Goal: Task Accomplishment & Management: Use online tool/utility

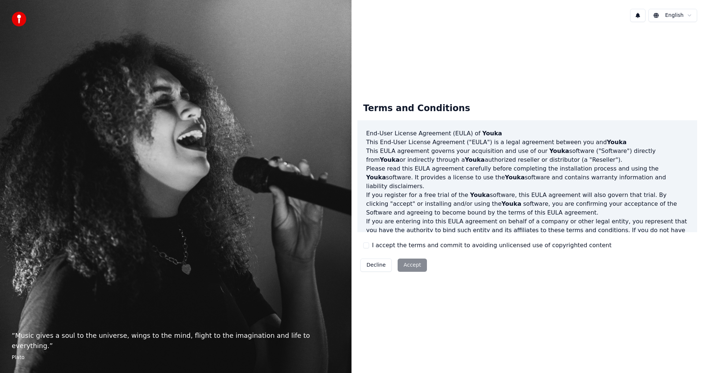
click at [383, 246] on label "I accept the terms and commit to avoiding unlicensed use of copyrighted content" at bounding box center [492, 245] width 240 height 9
click at [369, 246] on button "I accept the terms and commit to avoiding unlicensed use of copyrighted content" at bounding box center [366, 245] width 6 height 6
click at [405, 267] on button "Accept" at bounding box center [412, 264] width 29 height 13
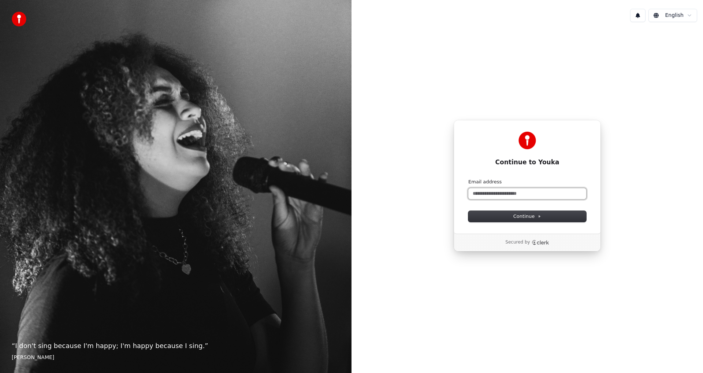
click at [511, 192] on input "Email address" at bounding box center [528, 193] width 118 height 11
click at [510, 190] on input "Email address" at bounding box center [528, 193] width 118 height 11
click at [469, 178] on button "submit" at bounding box center [469, 178] width 0 height 0
type input "**********"
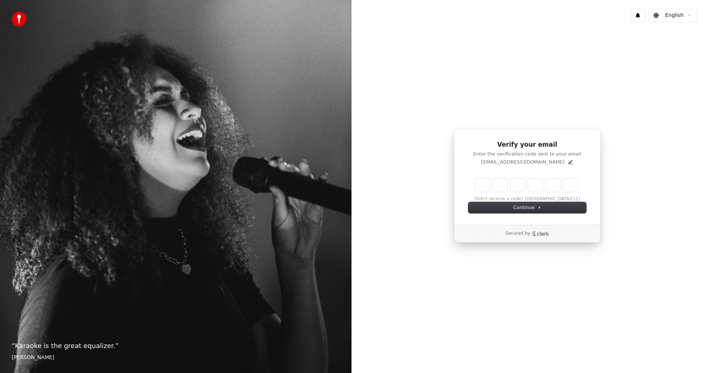
type input "******"
type input "*"
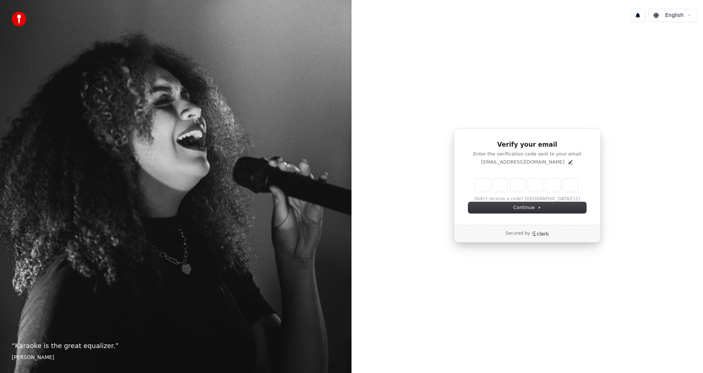
type input "*"
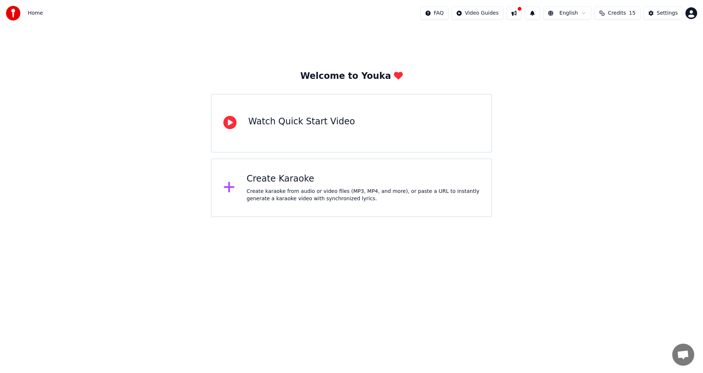
click at [280, 188] on div "Create karaoke from audio or video files (MP3, MP4, and more), or paste a URL t…" at bounding box center [363, 195] width 233 height 15
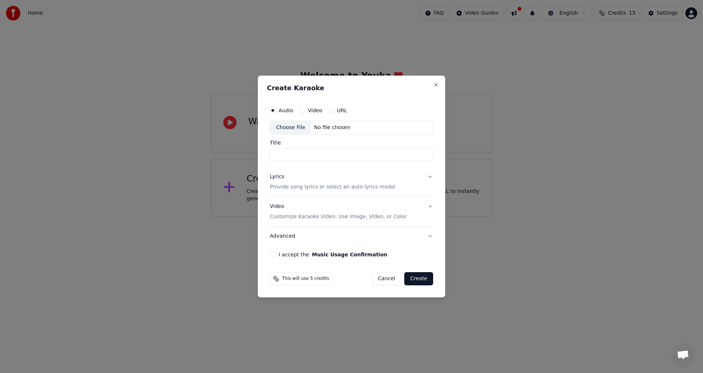
click at [293, 152] on input "Title" at bounding box center [351, 154] width 163 height 13
click at [311, 111] on label "Video" at bounding box center [315, 110] width 14 height 5
click at [305, 111] on button "Video" at bounding box center [302, 110] width 6 height 6
click at [337, 111] on label "URL" at bounding box center [342, 110] width 10 height 5
click at [334, 111] on button "URL" at bounding box center [331, 110] width 6 height 6
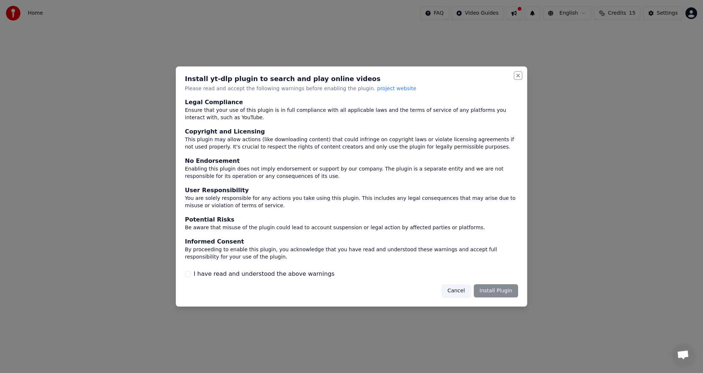
click at [517, 75] on button "Close" at bounding box center [518, 76] width 6 height 6
click at [519, 74] on button "Close" at bounding box center [518, 76] width 6 height 6
click at [457, 291] on button "Cancel" at bounding box center [456, 290] width 29 height 13
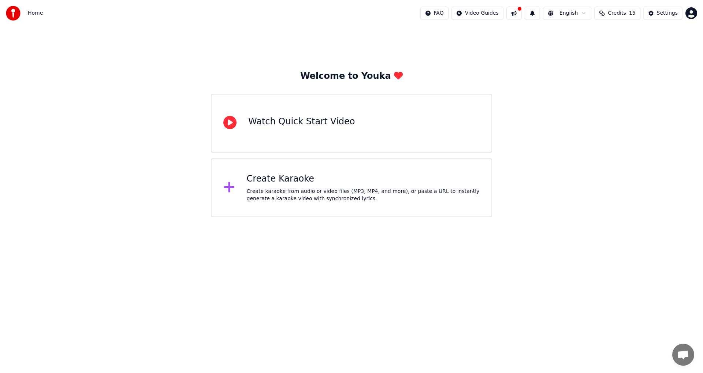
click at [316, 124] on div "Watch Quick Start Video" at bounding box center [301, 122] width 107 height 12
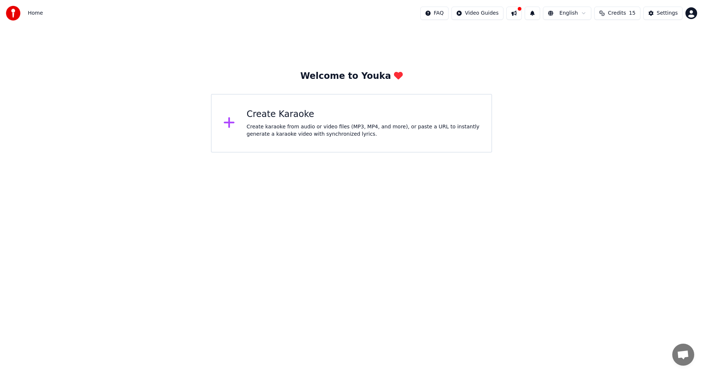
click at [262, 133] on div "Create karaoke from audio or video files (MP3, MP4, and more), or paste a URL t…" at bounding box center [363, 130] width 233 height 15
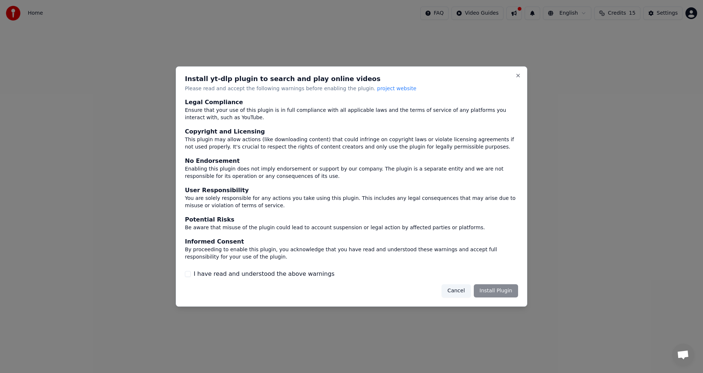
click at [462, 288] on button "Cancel" at bounding box center [456, 290] width 29 height 13
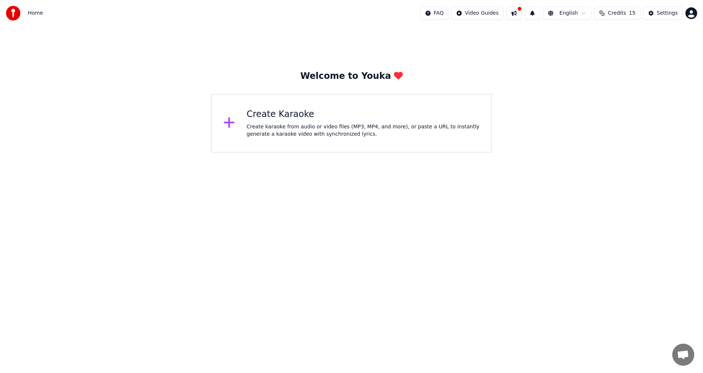
click at [225, 122] on icon at bounding box center [229, 122] width 12 height 13
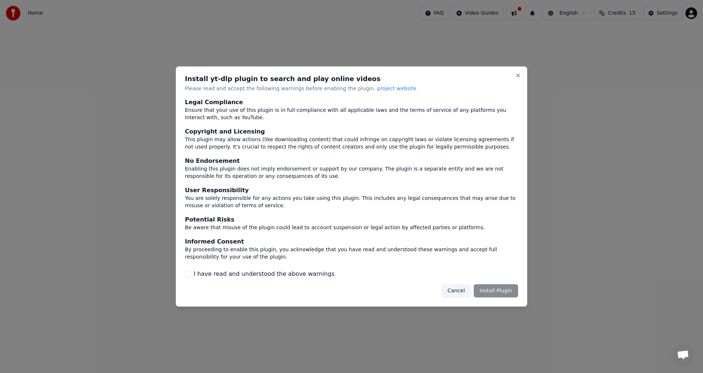
click at [194, 271] on label "I have read and understood the above warnings" at bounding box center [264, 273] width 141 height 9
click at [191, 271] on button "I have read and understood the above warnings" at bounding box center [188, 274] width 6 height 6
click at [517, 77] on button "Close" at bounding box center [518, 76] width 6 height 6
click at [519, 77] on button "Close" at bounding box center [518, 76] width 6 height 6
drag, startPoint x: 516, startPoint y: 72, endPoint x: 515, endPoint y: 75, distance: 3.7
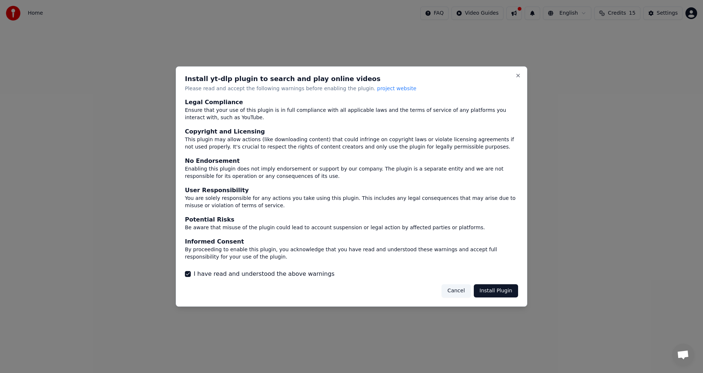
click at [516, 72] on div "Install yt-dlp plugin to search and play online videos Please read and accept t…" at bounding box center [352, 186] width 352 height 240
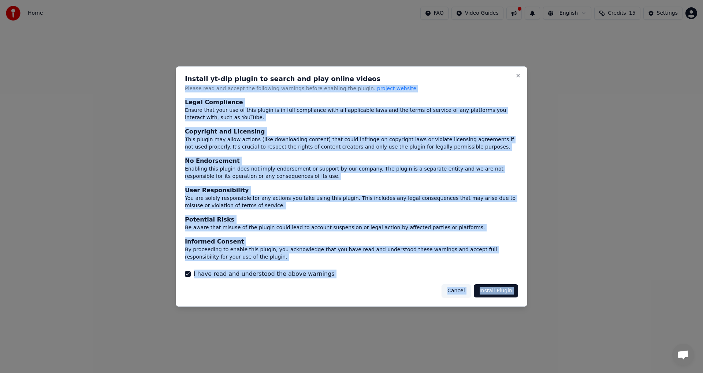
click at [514, 77] on h2 "Install yt-dlp plugin to search and play online videos" at bounding box center [351, 78] width 333 height 7
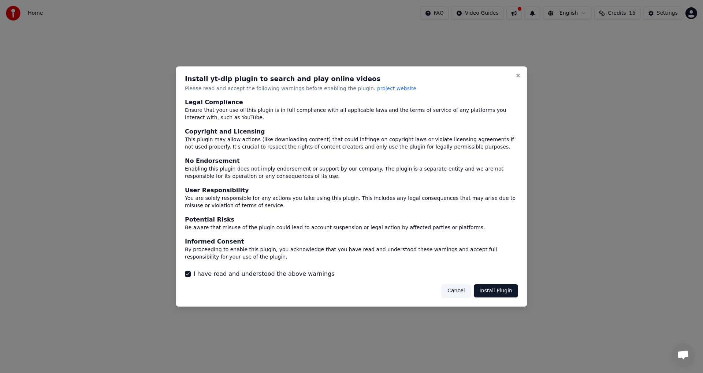
click at [458, 291] on button "Cancel" at bounding box center [456, 290] width 29 height 13
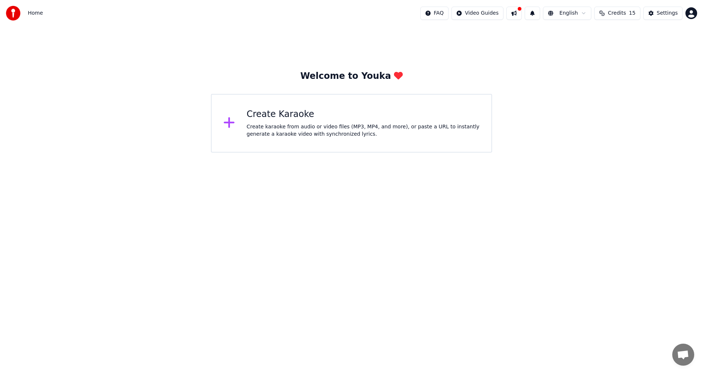
click at [28, 7] on div "Home" at bounding box center [24, 13] width 37 height 15
drag, startPoint x: 28, startPoint y: 29, endPoint x: 22, endPoint y: 15, distance: 15.9
click at [29, 25] on div "Home FAQ Video Guides English Credits 15 Settings Welcome to Youka Create Karao…" at bounding box center [351, 76] width 703 height 152
click at [16, 12] on img at bounding box center [13, 13] width 15 height 15
click at [35, 11] on span "Home" at bounding box center [35, 13] width 15 height 7
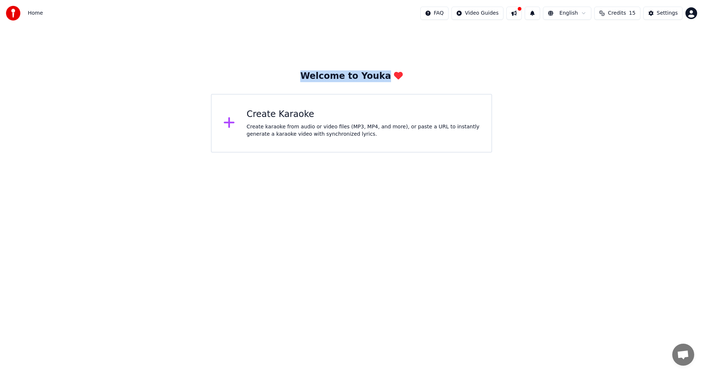
click at [36, 16] on span "Home" at bounding box center [35, 13] width 15 height 7
click at [16, 15] on img at bounding box center [13, 13] width 15 height 15
click at [427, 58] on div "Welcome to Youka Create Karaoke Create karaoke from audio or video files (MP3, …" at bounding box center [351, 89] width 703 height 126
drag, startPoint x: 385, startPoint y: 76, endPoint x: 379, endPoint y: 79, distance: 6.9
click at [385, 78] on div "Welcome to Youka" at bounding box center [351, 76] width 103 height 12
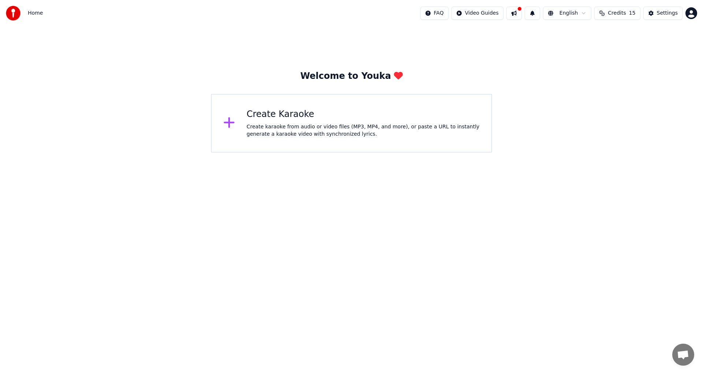
click at [522, 10] on div at bounding box center [520, 9] width 4 height 4
click at [484, 39] on div "Welcome to Youka Create Karaoke Create karaoke from audio or video files (MP3, …" at bounding box center [351, 89] width 703 height 126
click at [489, 15] on html "Home FAQ Video Guides English Credits 15 Settings Welcome to Youka Create Karao…" at bounding box center [351, 76] width 703 height 152
click at [584, 11] on html "Home FAQ Video Guides English Credits 15 Settings Welcome to Youka Create Karao…" at bounding box center [351, 76] width 703 height 152
click at [583, 11] on html "Home FAQ Video Guides English Credits 15 Settings Welcome to Youka Create Karao…" at bounding box center [351, 76] width 703 height 152
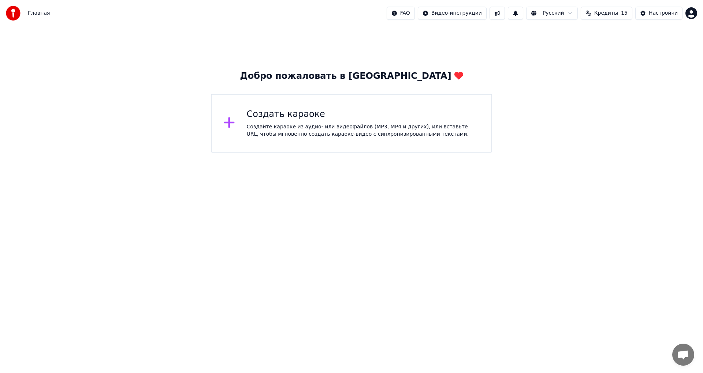
click at [457, 19] on html "Главная FAQ Видео-инструкции Русский Кредиты 15 Настройки Добро пожаловать в Yo…" at bounding box center [351, 76] width 703 height 152
click at [455, 27] on div "Инструкция по быстрому запуску" at bounding box center [473, 29] width 110 height 12
click at [311, 130] on div "Создайте караоке из аудио- или видеофайлов (MP3, MP4 и других), или вставьте UR…" at bounding box center [363, 130] width 233 height 15
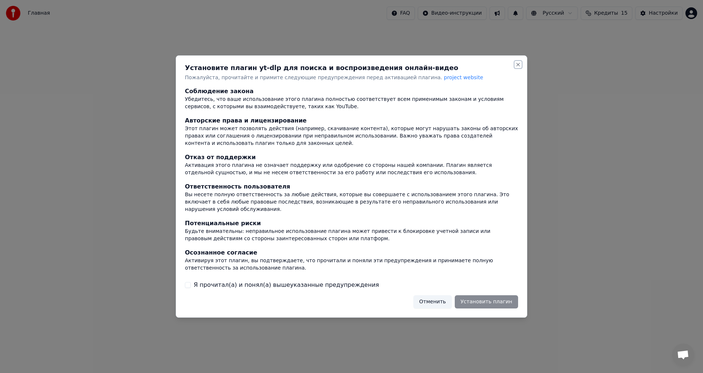
click at [518, 67] on button "Close" at bounding box center [518, 65] width 6 height 6
click at [519, 66] on button "Close" at bounding box center [518, 65] width 6 height 6
click at [516, 67] on button "Close" at bounding box center [518, 65] width 6 height 6
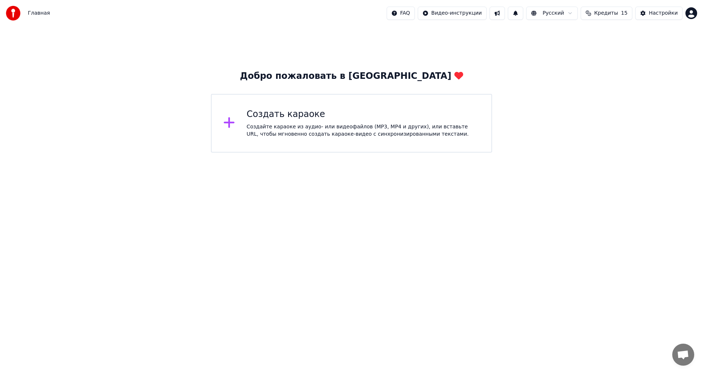
click at [278, 122] on div "Создать караоке Создайте караоке из аудио- или видеофайлов (MP3, MP4 и других),…" at bounding box center [363, 122] width 233 height 29
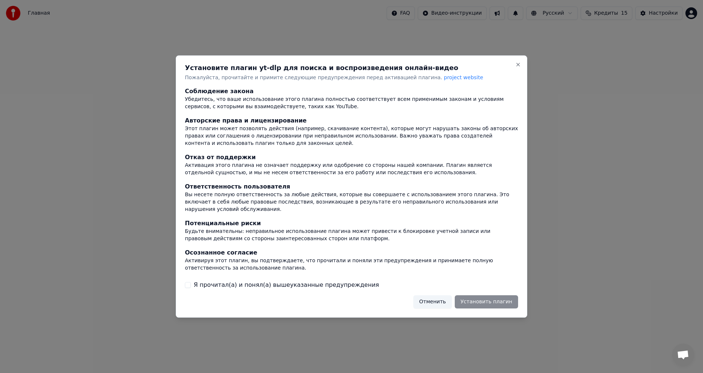
click at [186, 282] on button "Я прочитал(а) и понял(а) вышеуказанные предупреждения" at bounding box center [188, 285] width 6 height 6
click at [436, 299] on button "Отменить" at bounding box center [433, 301] width 38 height 13
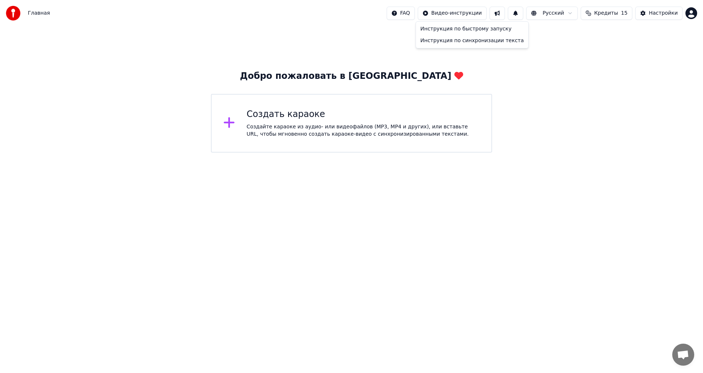
click at [454, 15] on html "Главная FAQ Видео-инструкции Русский Кредиты 15 Настройки Добро пожаловать в Yo…" at bounding box center [351, 76] width 703 height 152
click at [21, 17] on html "Главная FAQ Видео-инструкции Русский Кредиты 15 Настройки Добро пожаловать в Yo…" at bounding box center [351, 76] width 703 height 152
click at [685, 12] on div "FAQ Видео-инструкции Русский Кредиты 15 Настройки" at bounding box center [542, 13] width 311 height 13
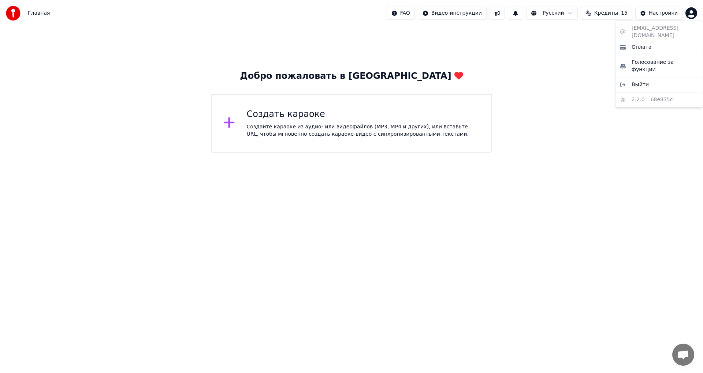
click at [688, 12] on html "Главная FAQ Видео-инструкции Русский Кредиты 15 Настройки Добро пожаловать в Yo…" at bounding box center [351, 76] width 703 height 152
click at [653, 11] on html "Главная FAQ Видео-инструкции Русский Кредиты 15 Настройки Добро пожаловать в Yo…" at bounding box center [351, 76] width 703 height 152
click at [653, 12] on div "Настройки" at bounding box center [663, 13] width 29 height 7
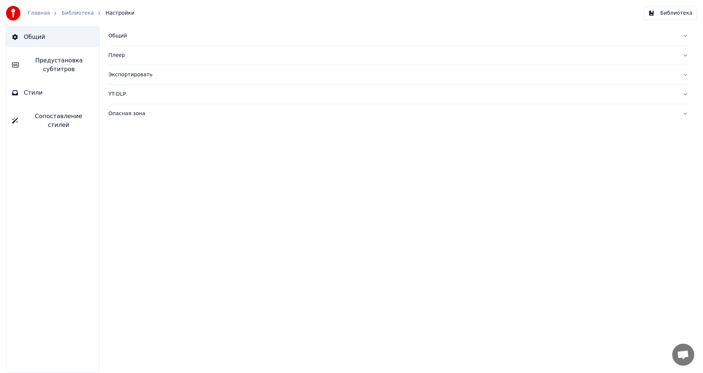
click at [66, 64] on span "Предустановка субтитров" at bounding box center [59, 65] width 69 height 18
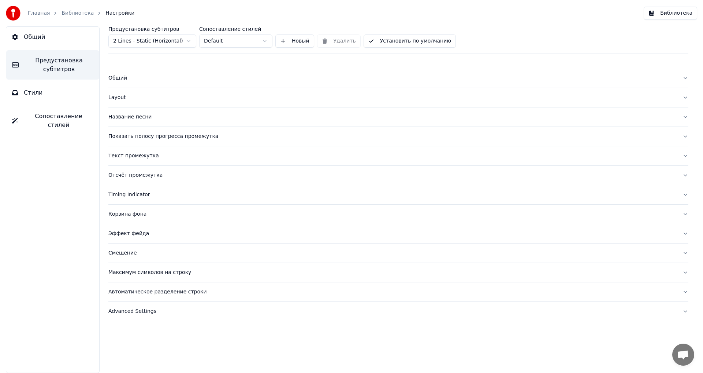
click at [67, 29] on button "Общий" at bounding box center [52, 37] width 93 height 21
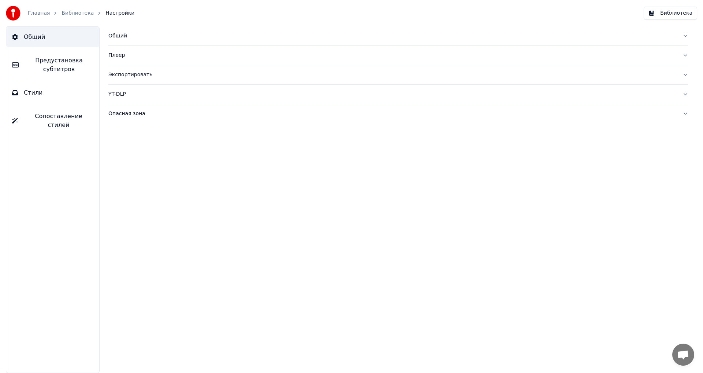
click at [119, 37] on div "Общий" at bounding box center [392, 35] width 569 height 7
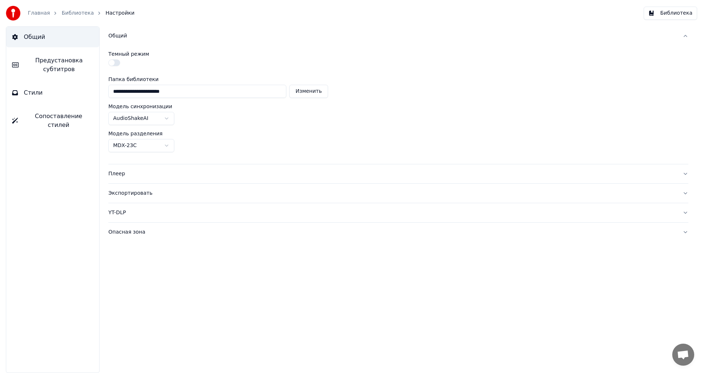
click at [124, 168] on button "Плеер" at bounding box center [398, 173] width 580 height 19
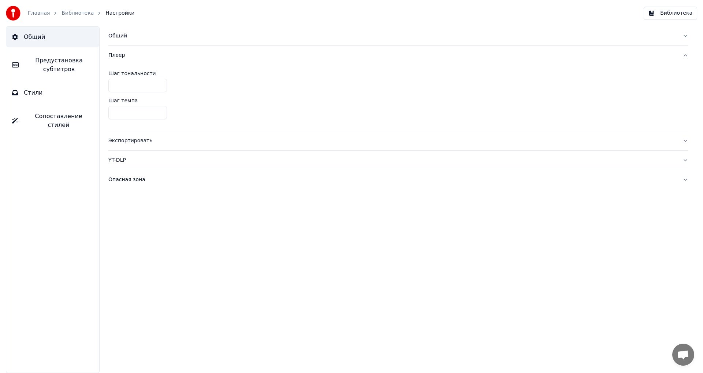
click at [123, 148] on button "Экспортировать" at bounding box center [398, 140] width 580 height 19
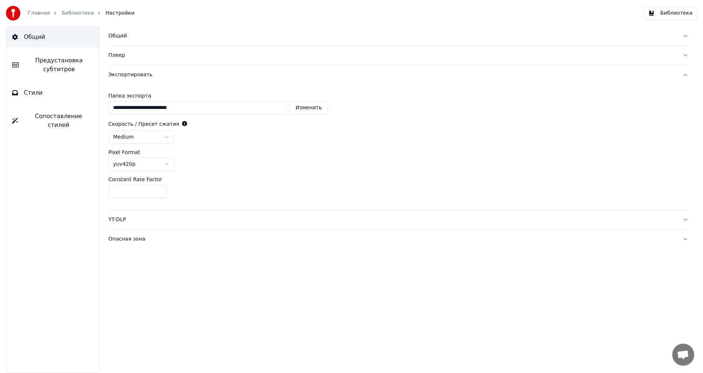
click at [127, 223] on button "YT-DLP" at bounding box center [398, 219] width 580 height 19
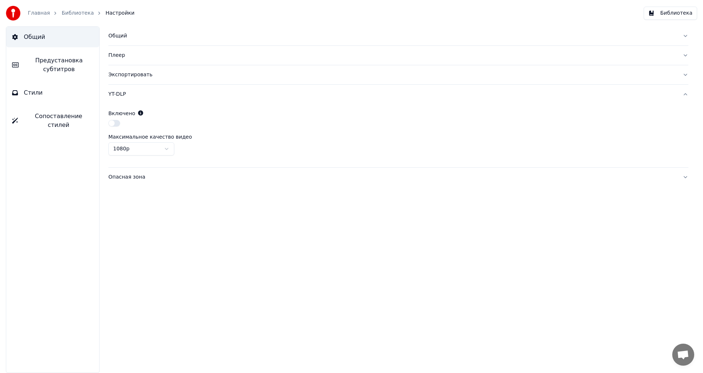
click at [128, 179] on div "Опасная зона" at bounding box center [392, 176] width 569 height 7
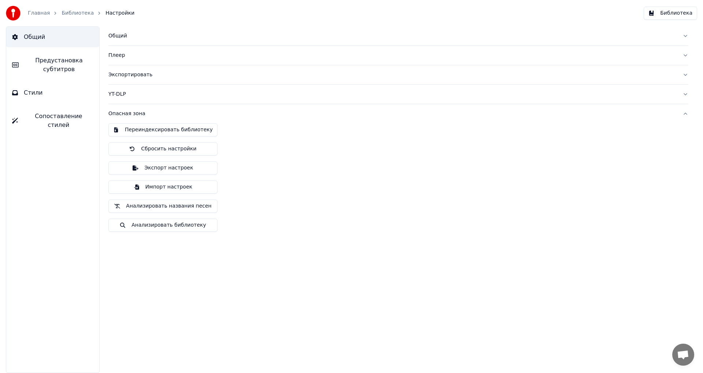
click at [672, 13] on button "Библиотека" at bounding box center [670, 13] width 53 height 13
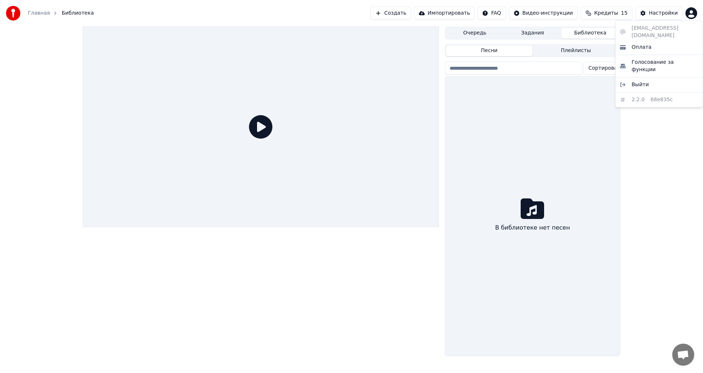
click at [691, 16] on html "Главная Библиотека Создать Импортировать FAQ Видео-инструкции Кредиты 15 Настро…" at bounding box center [351, 186] width 703 height 373
click at [400, 13] on html "Главная Библиотека Создать Импортировать FAQ Видео-инструкции Кредиты 15 Настро…" at bounding box center [351, 186] width 703 height 373
click at [403, 12] on button "Создать" at bounding box center [391, 13] width 40 height 13
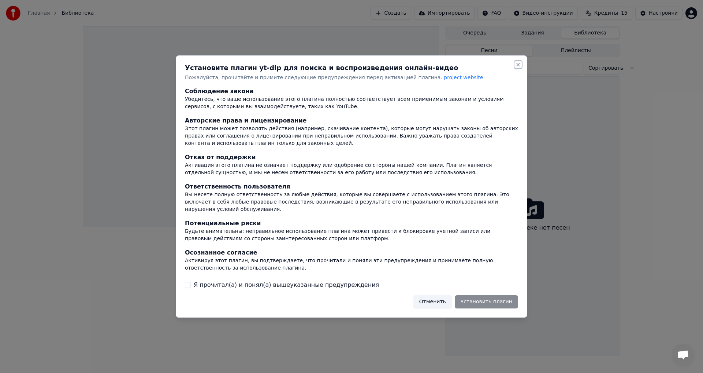
click at [517, 67] on button "Close" at bounding box center [518, 65] width 6 height 6
click at [521, 64] on div "Установите плагин yt-dlp для поиска и воспроизведения онлайн-видео Пожалуйста, …" at bounding box center [352, 186] width 352 height 262
click at [521, 67] on button "Close" at bounding box center [518, 65] width 6 height 6
click at [520, 67] on button "Close" at bounding box center [518, 65] width 6 height 6
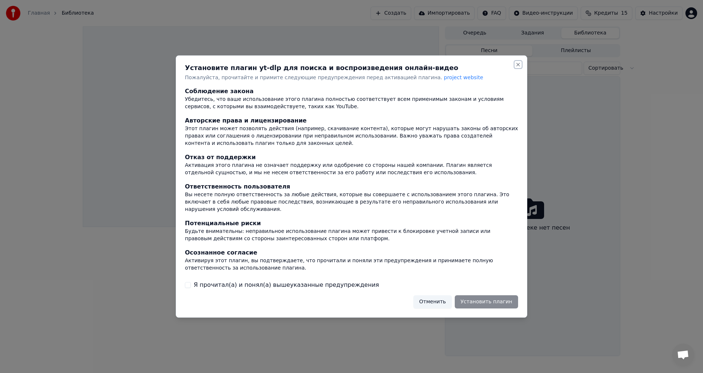
click at [517, 67] on button "Close" at bounding box center [518, 65] width 6 height 6
click at [442, 302] on button "Отменить" at bounding box center [433, 301] width 38 height 13
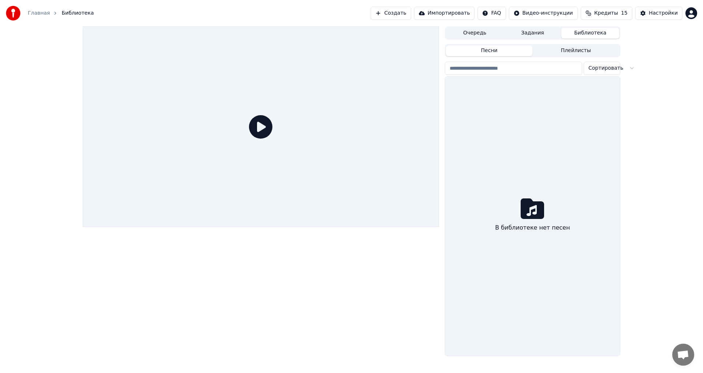
click at [469, 35] on button "Очередь" at bounding box center [475, 33] width 58 height 11
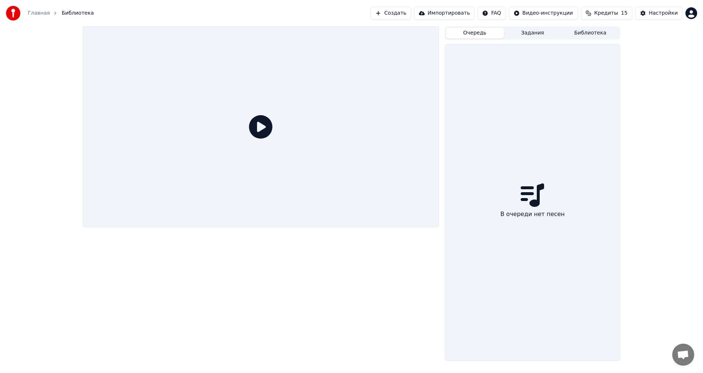
click at [526, 33] on button "Задания" at bounding box center [533, 33] width 58 height 11
click at [587, 28] on button "Библиотека" at bounding box center [591, 33] width 58 height 11
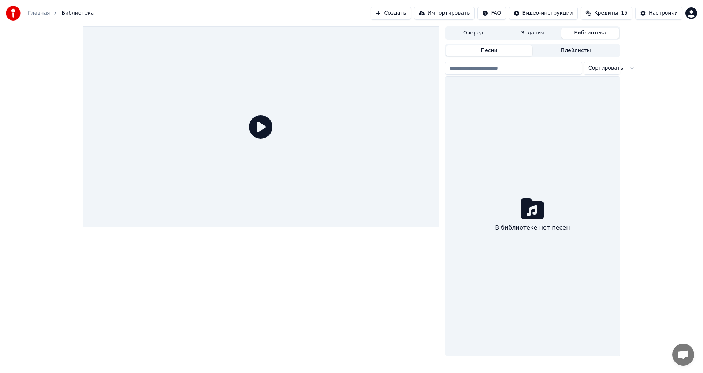
click at [554, 55] on button "Плейлисты" at bounding box center [576, 50] width 87 height 11
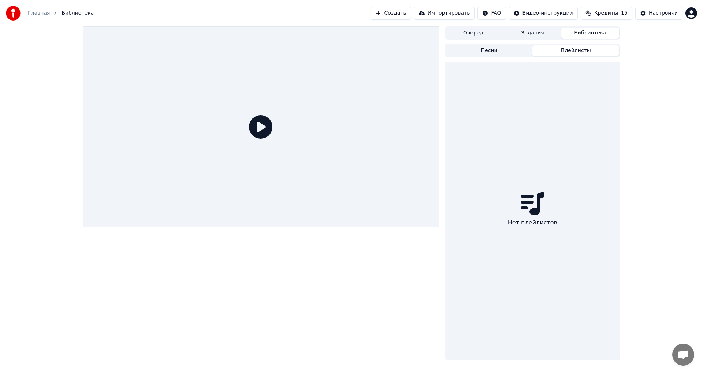
click at [498, 50] on button "Песни" at bounding box center [489, 50] width 87 height 11
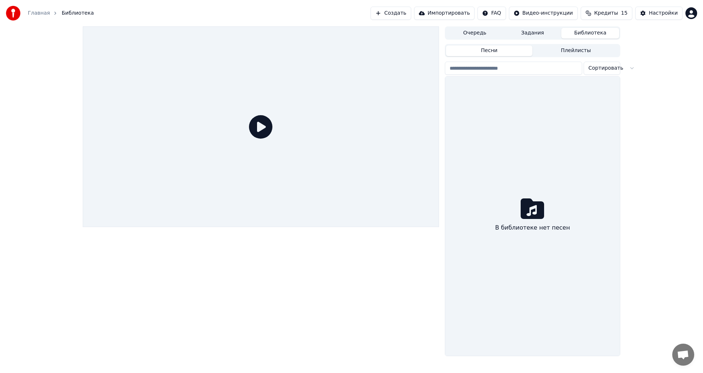
click at [403, 10] on button "Создать" at bounding box center [391, 13] width 40 height 13
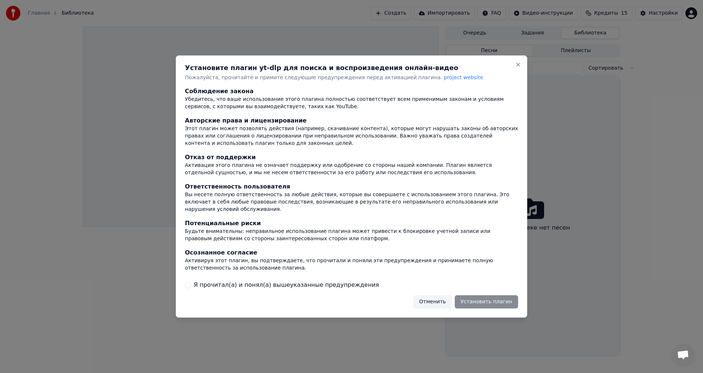
type button "on"
click at [517, 67] on button "Close" at bounding box center [518, 65] width 6 height 6
click at [515, 69] on h2 "Установите плагин yt-dlp для поиска и воспроизведения онлайн-видео" at bounding box center [351, 67] width 333 height 7
click at [518, 67] on button "Close" at bounding box center [518, 65] width 6 height 6
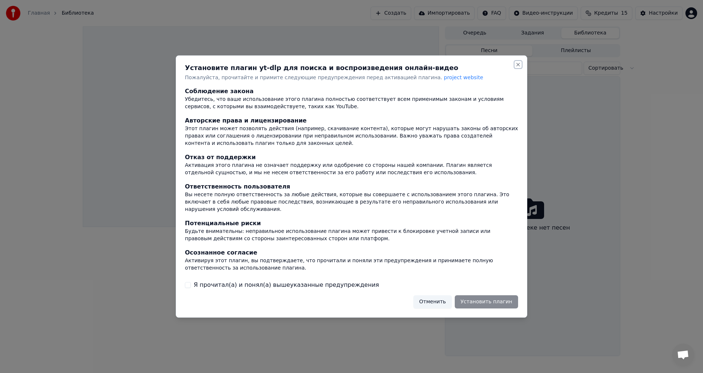
click at [518, 67] on button "Close" at bounding box center [518, 65] width 6 height 6
click at [444, 300] on button "Отменить" at bounding box center [433, 301] width 38 height 13
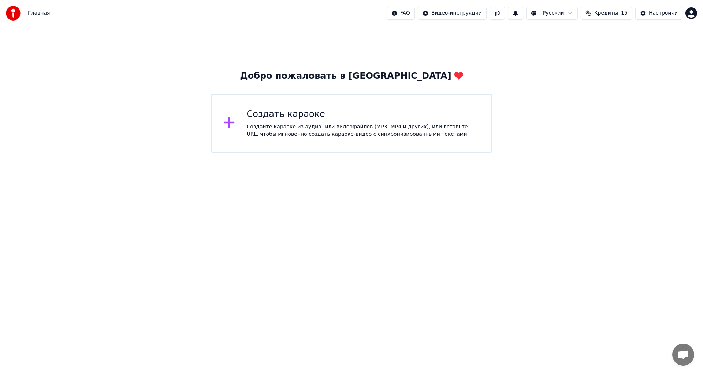
click at [251, 130] on div "Создайте караоке из аудио- или видеофайлов (MP3, MP4 и других), или вставьте UR…" at bounding box center [363, 130] width 233 height 15
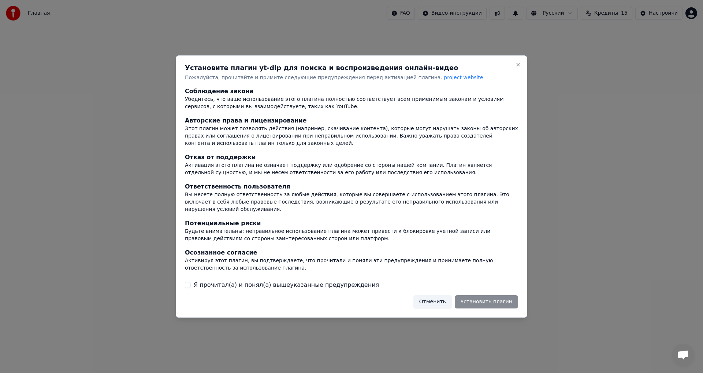
click at [322, 285] on label "Я прочитал(а) и понял(а) вышеуказанные предупреждения" at bounding box center [286, 284] width 185 height 9
click at [191, 285] on button "Я прочитал(а) и понял(а) вышеуказанные предупреждения" at bounding box center [188, 285] width 6 height 6
click at [481, 295] on button "Установить плагин" at bounding box center [486, 301] width 63 height 13
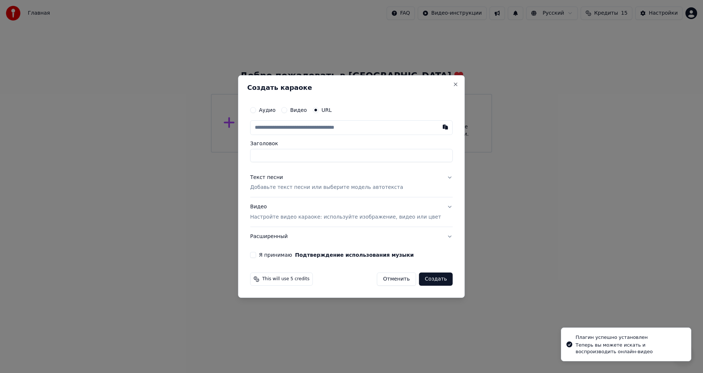
click at [299, 110] on div "Видео" at bounding box center [294, 110] width 26 height 6
click at [287, 110] on button "Видео" at bounding box center [284, 110] width 6 height 6
click at [291, 128] on div "Выбрать файл" at bounding box center [276, 127] width 51 height 13
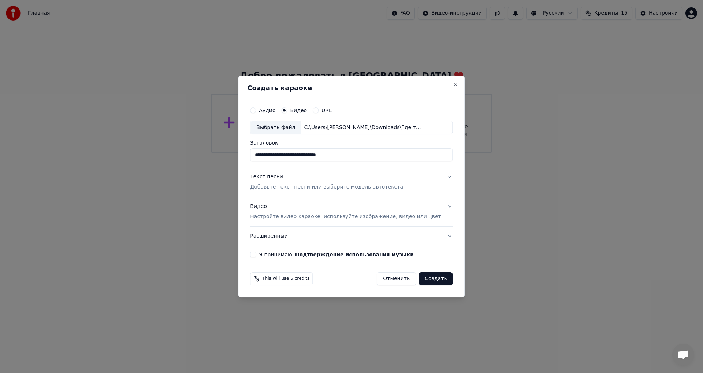
drag, startPoint x: 360, startPoint y: 153, endPoint x: 296, endPoint y: 151, distance: 64.2
click at [296, 151] on input "**********" at bounding box center [351, 154] width 203 height 13
drag, startPoint x: 304, startPoint y: 155, endPoint x: 248, endPoint y: 156, distance: 56.8
click at [248, 152] on body "**********" at bounding box center [351, 76] width 703 height 152
type input "*****"
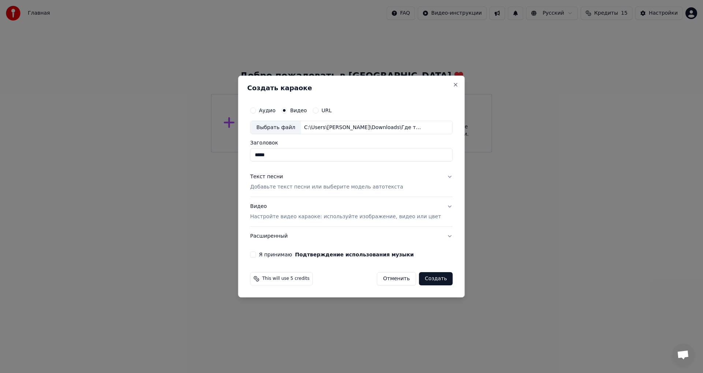
click at [341, 190] on p "Добавьте текст песни или выберите модель автотекста" at bounding box center [326, 187] width 153 height 7
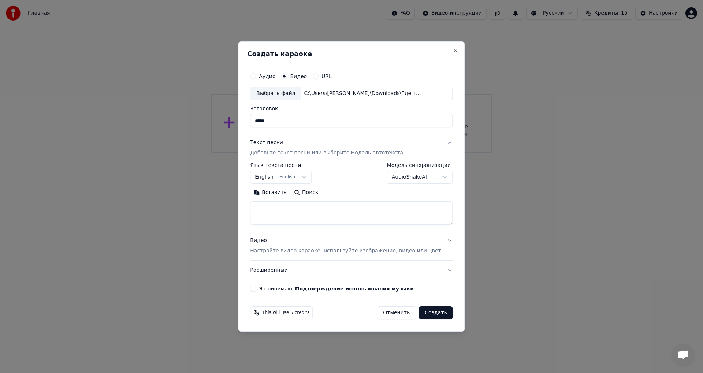
click at [291, 213] on textarea at bounding box center [351, 212] width 203 height 23
click at [305, 207] on textarea at bounding box center [351, 212] width 203 height 23
paste textarea "**********"
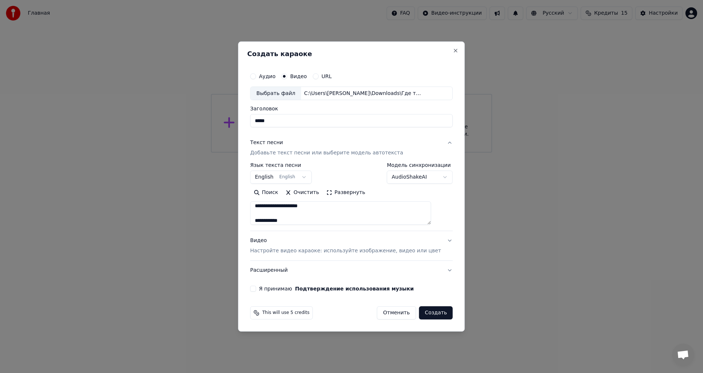
scroll to position [218, 0]
drag, startPoint x: 309, startPoint y: 219, endPoint x: 258, endPoint y: 221, distance: 50.9
click at [258, 221] on div "**********" at bounding box center [351, 180] width 208 height 229
click at [362, 215] on textarea at bounding box center [340, 212] width 181 height 23
drag, startPoint x: 387, startPoint y: 219, endPoint x: 262, endPoint y: 212, distance: 125.9
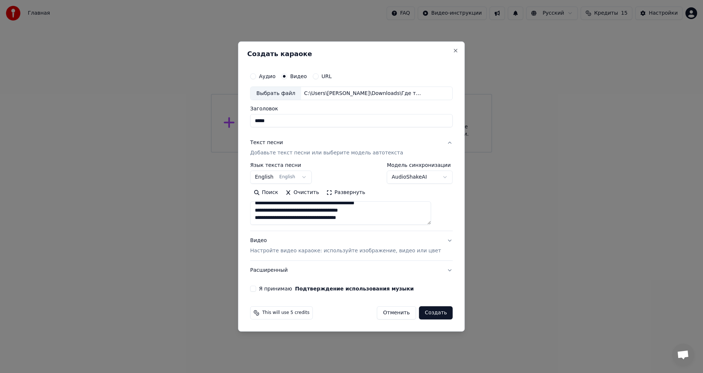
click at [262, 212] on textarea at bounding box center [340, 212] width 181 height 23
click at [302, 218] on textarea at bounding box center [340, 212] width 181 height 23
drag, startPoint x: 299, startPoint y: 219, endPoint x: 266, endPoint y: 215, distance: 32.9
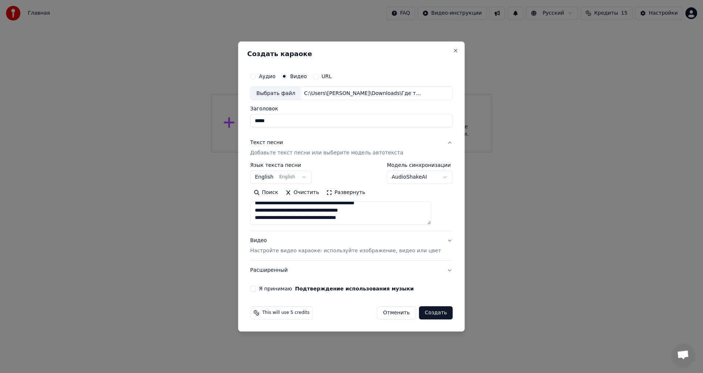
click at [262, 215] on textarea at bounding box center [340, 212] width 181 height 23
click at [309, 219] on textarea at bounding box center [340, 212] width 181 height 23
click at [344, 193] on button "Развернуть" at bounding box center [346, 193] width 46 height 12
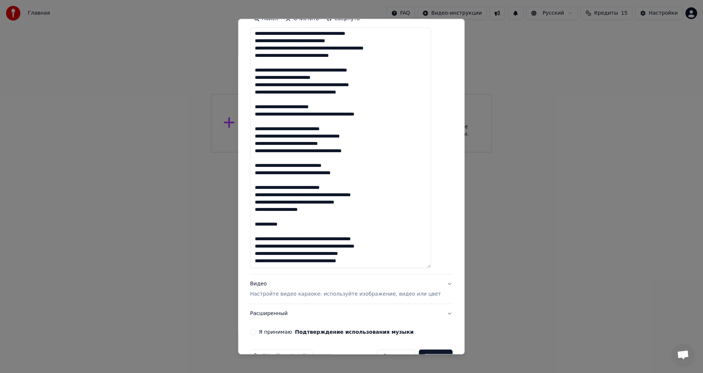
scroll to position [171, 0]
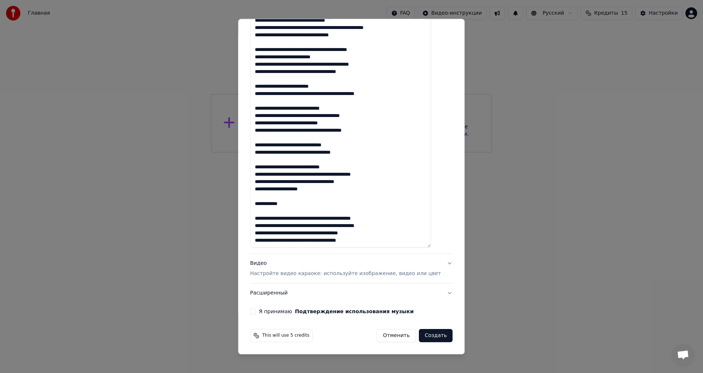
drag, startPoint x: 300, startPoint y: 203, endPoint x: 254, endPoint y: 201, distance: 45.5
click at [254, 201] on div "**********" at bounding box center [351, 186] width 227 height 335
paste textarea "**********"
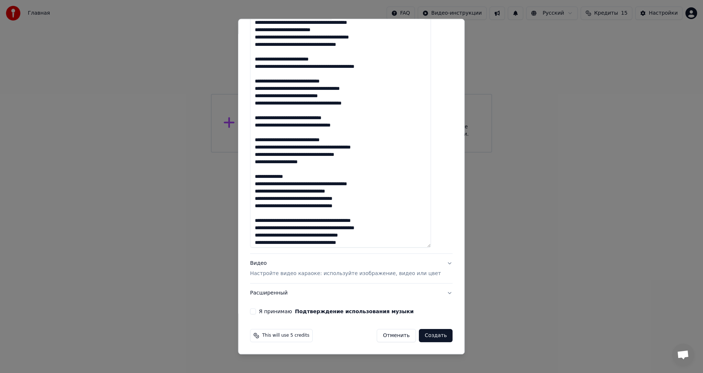
scroll to position [30, 0]
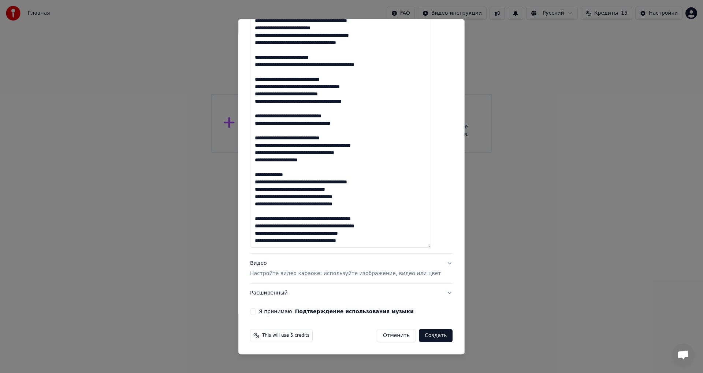
click at [392, 241] on textarea at bounding box center [340, 127] width 181 height 240
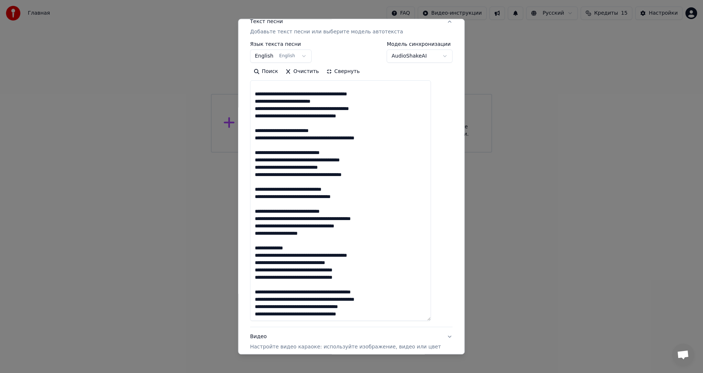
click at [379, 278] on textarea at bounding box center [340, 201] width 181 height 240
paste textarea "**********"
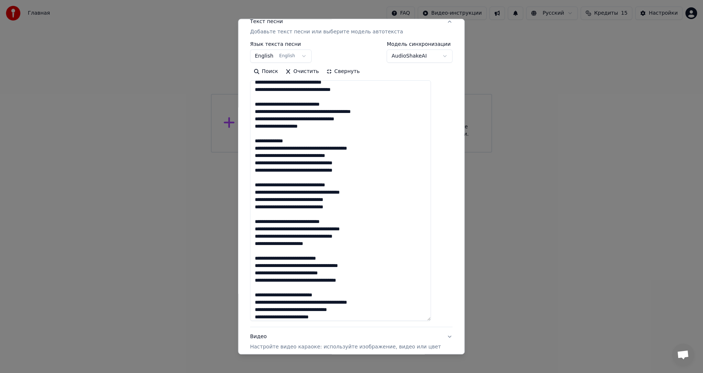
drag, startPoint x: 263, startPoint y: 141, endPoint x: 375, endPoint y: 171, distance: 116.2
click at [375, 171] on textarea at bounding box center [340, 201] width 181 height 240
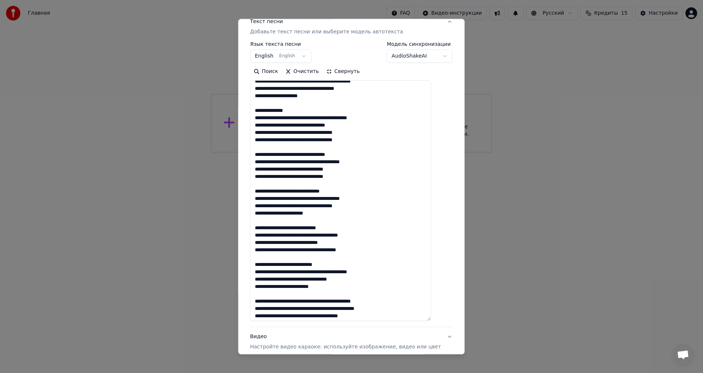
scroll to position [176, 0]
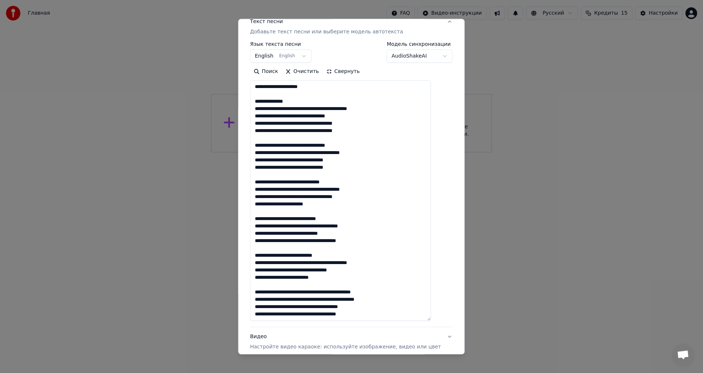
click at [404, 317] on textarea at bounding box center [340, 201] width 181 height 240
paste textarea "**********"
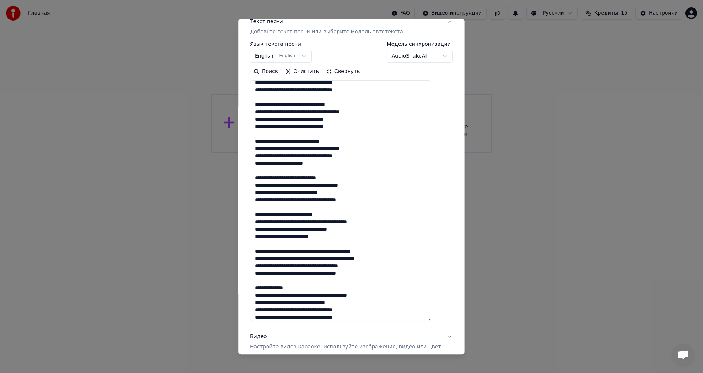
scroll to position [220, 0]
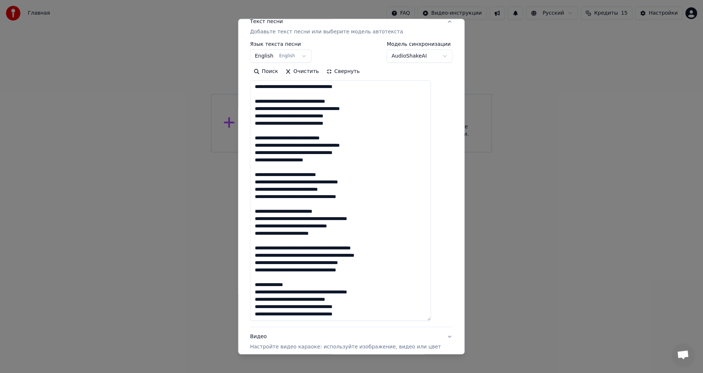
type textarea "**********"
click at [346, 70] on button "Свернуть" at bounding box center [343, 72] width 41 height 12
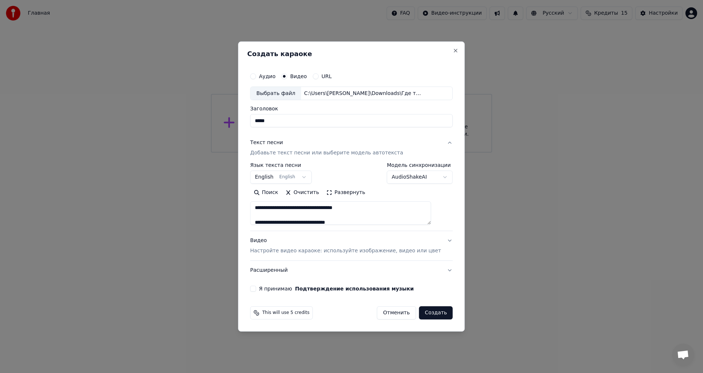
click at [270, 288] on div "Я принимаю Подтверждение использования музыки" at bounding box center [351, 288] width 203 height 6
click at [256, 289] on button "Я принимаю Подтверждение использования музыки" at bounding box center [253, 288] width 6 height 6
click at [308, 178] on button "English English" at bounding box center [281, 177] width 62 height 13
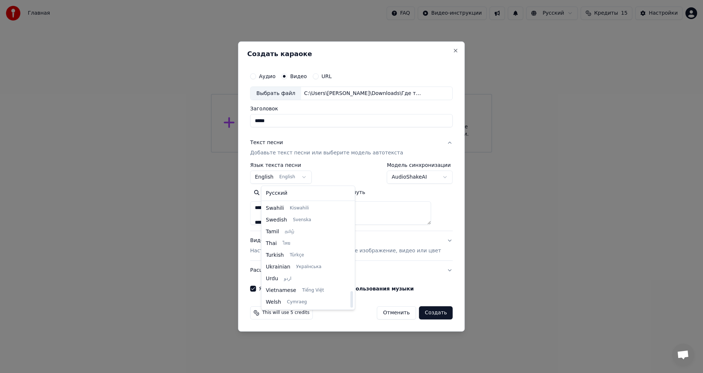
drag, startPoint x: 343, startPoint y: 301, endPoint x: 330, endPoint y: 257, distance: 45.8
click at [351, 297] on div at bounding box center [352, 299] width 3 height 16
click at [415, 152] on body "**********" at bounding box center [351, 76] width 703 height 152
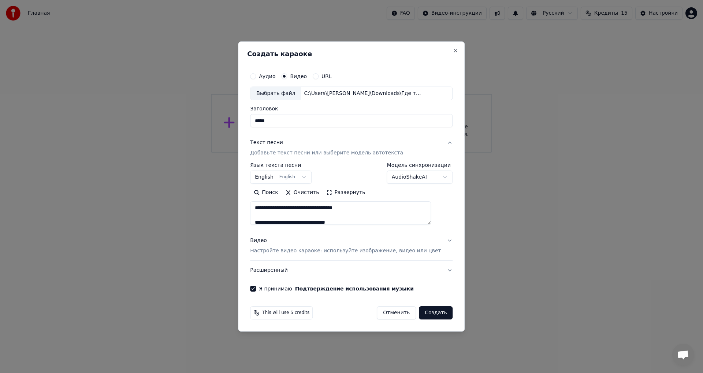
click at [287, 152] on body "**********" at bounding box center [351, 76] width 703 height 152
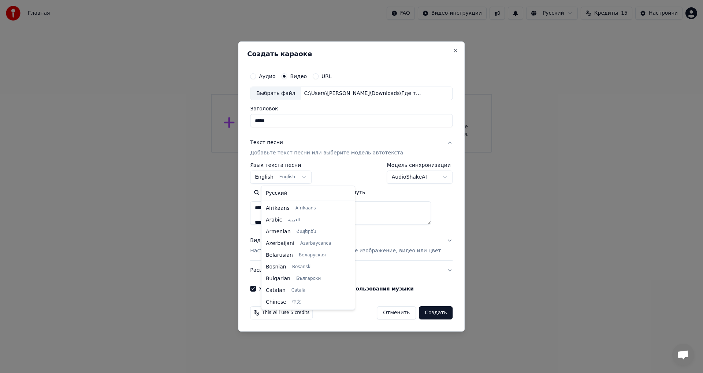
scroll to position [59, 0]
select select "**"
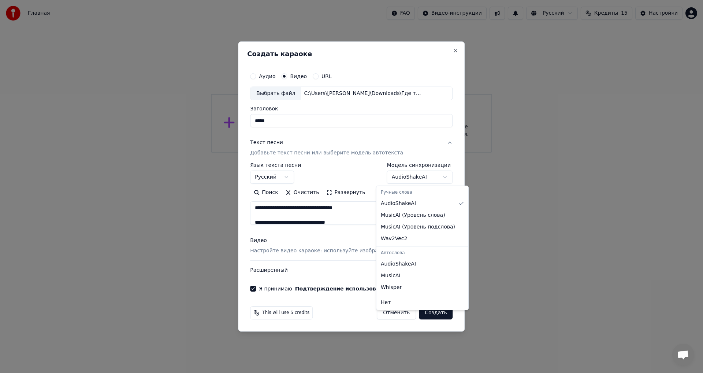
click at [396, 152] on body "**********" at bounding box center [351, 76] width 703 height 152
click at [408, 152] on body "**********" at bounding box center [351, 76] width 703 height 152
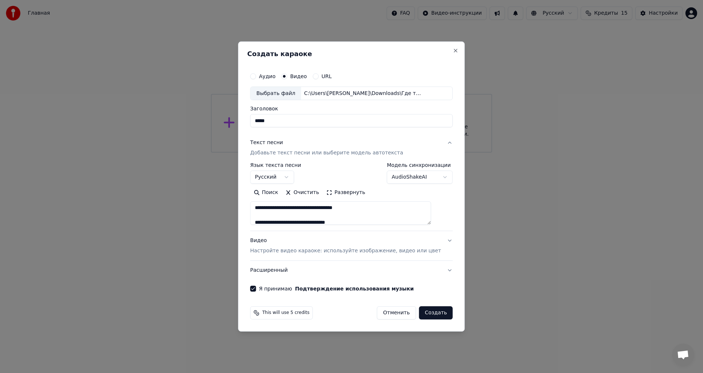
click at [305, 248] on p "Настройте видео караоке: используйте изображение, видео или цвет" at bounding box center [345, 250] width 191 height 7
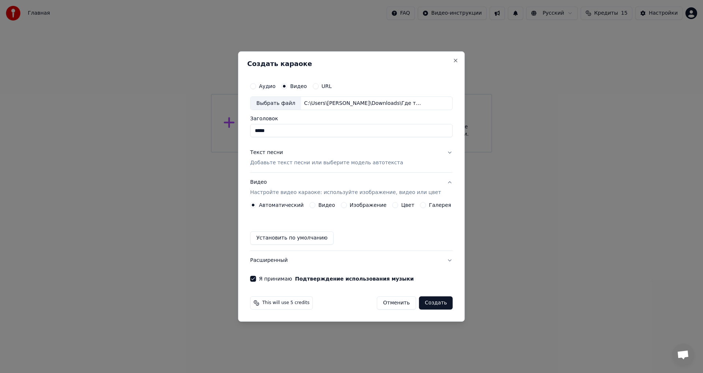
click at [315, 205] on button "Видео" at bounding box center [313, 205] width 6 height 6
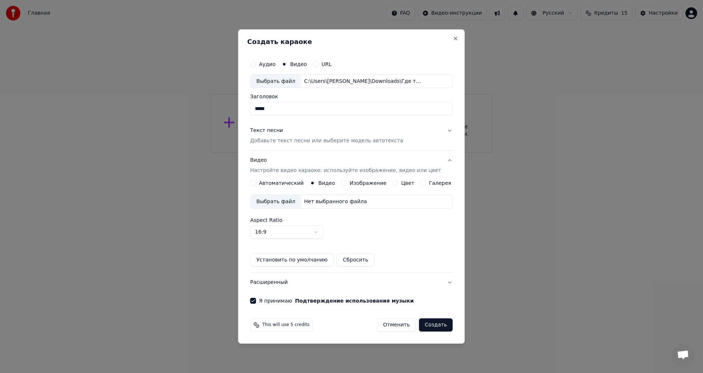
click at [280, 184] on label "Автоматический" at bounding box center [281, 182] width 45 height 5
click at [256, 184] on button "Автоматический" at bounding box center [253, 183] width 6 height 6
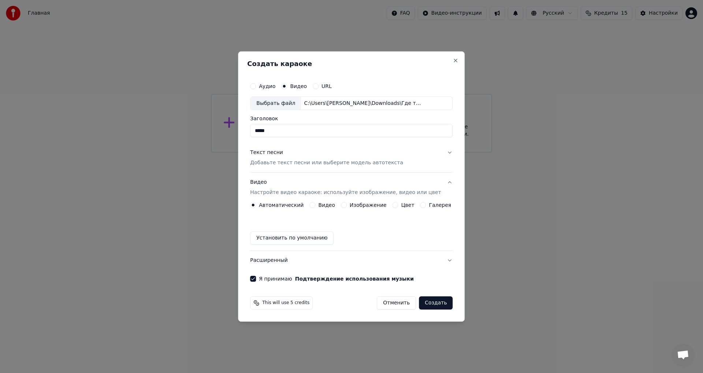
click at [358, 207] on label "Изображение" at bounding box center [368, 204] width 37 height 5
click at [347, 207] on button "Изображение" at bounding box center [344, 205] width 6 height 6
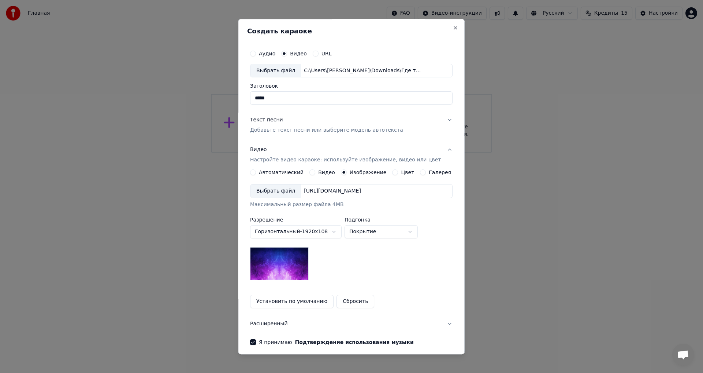
click at [291, 266] on img at bounding box center [279, 263] width 59 height 33
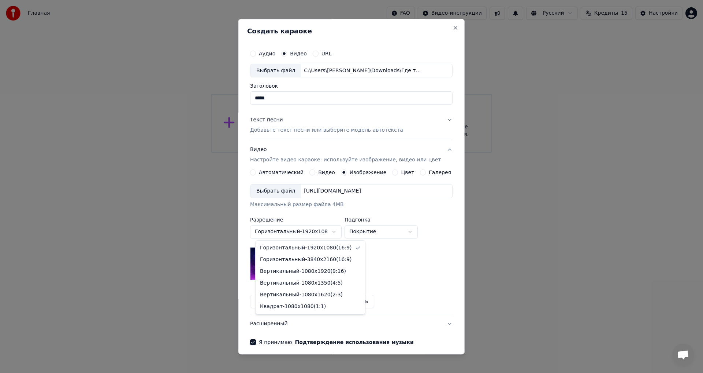
click at [329, 152] on body "Главная FAQ Видео-инструкции Русский Кредиты 15 Настройки Добро пожаловать в Yo…" at bounding box center [351, 76] width 703 height 152
click at [328, 152] on body "Главная FAQ Видео-инструкции Русский Кредиты 15 Настройки Добро пожаловать в Yo…" at bounding box center [351, 76] width 703 height 152
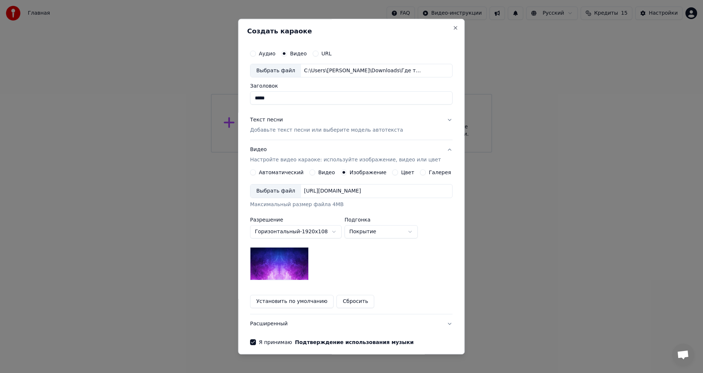
click at [277, 192] on div "Выбрать файл" at bounding box center [276, 191] width 51 height 13
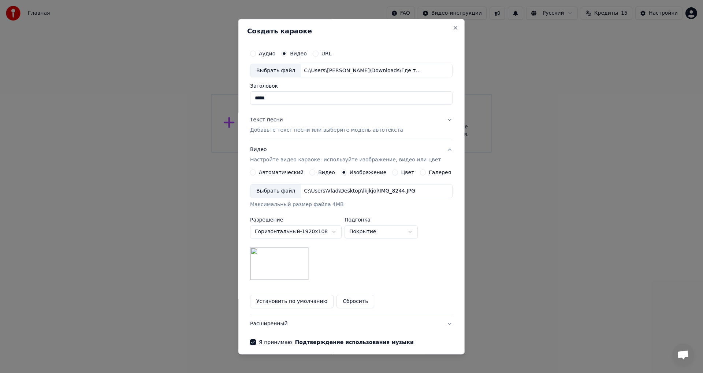
click at [368, 152] on body "Главная FAQ Видео-инструкции Русский Кредиты 15 Настройки Добро пожаловать в Yo…" at bounding box center [351, 76] width 703 height 152
click at [369, 152] on body "Главная FAQ Видео-инструкции Русский Кредиты 15 Настройки Добро пожаловать в Yo…" at bounding box center [351, 76] width 703 height 152
click at [375, 152] on body "Главная FAQ Видео-инструкции Русский Кредиты 15 Настройки Добро пожаловать в Yo…" at bounding box center [351, 76] width 703 height 152
click at [380, 152] on body "Главная FAQ Видео-инструкции Русский Кредиты 15 Настройки Добро пожаловать в Yo…" at bounding box center [351, 76] width 703 height 152
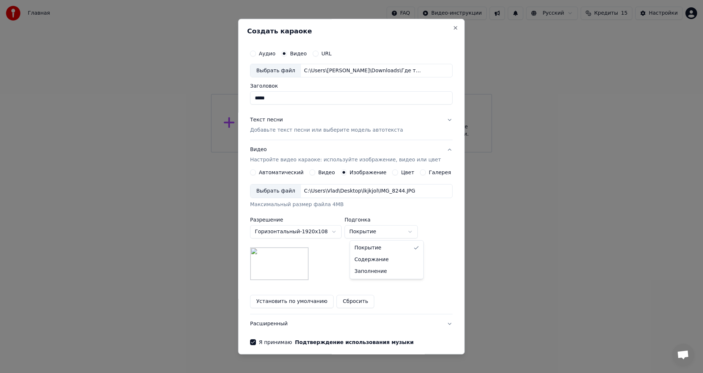
click at [376, 152] on body "Главная FAQ Видео-инструкции Русский Кредиты 15 Настройки Добро пожаловать в Yo…" at bounding box center [351, 76] width 703 height 152
click at [381, 152] on body "Главная FAQ Видео-инструкции Русский Кредиты 15 Настройки Добро пожаловать в Yo…" at bounding box center [351, 76] width 703 height 152
select select "*****"
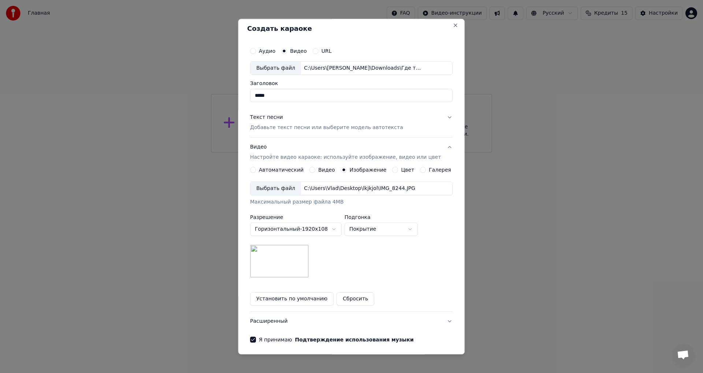
scroll to position [0, 0]
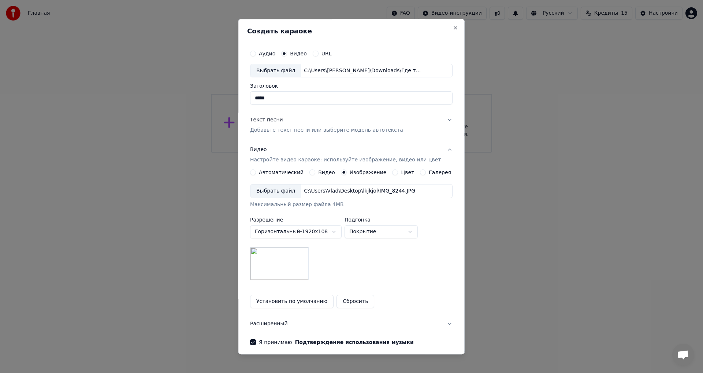
click at [304, 129] on p "Добавьте текст песни или выберите модель автотекста" at bounding box center [326, 130] width 153 height 7
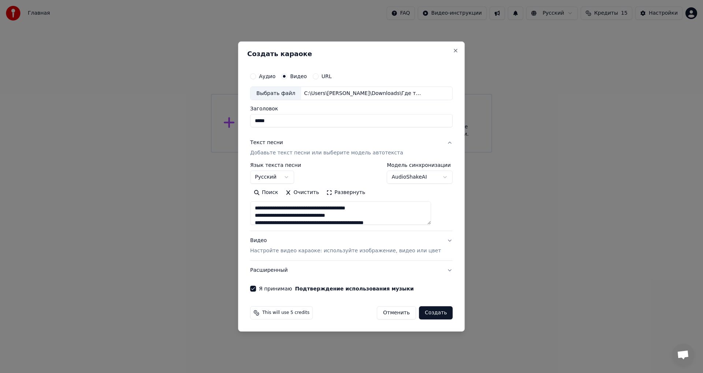
click at [295, 271] on button "Расширенный" at bounding box center [351, 269] width 203 height 19
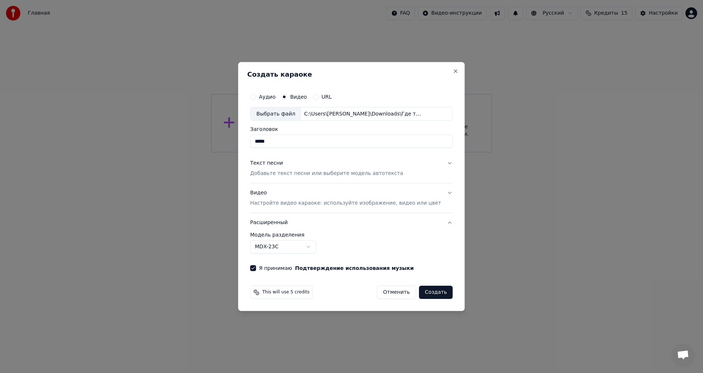
drag, startPoint x: 431, startPoint y: 246, endPoint x: 428, endPoint y: 251, distance: 5.7
click at [430, 247] on div "**********" at bounding box center [351, 242] width 203 height 21
click at [421, 288] on button "Создать" at bounding box center [436, 291] width 34 height 13
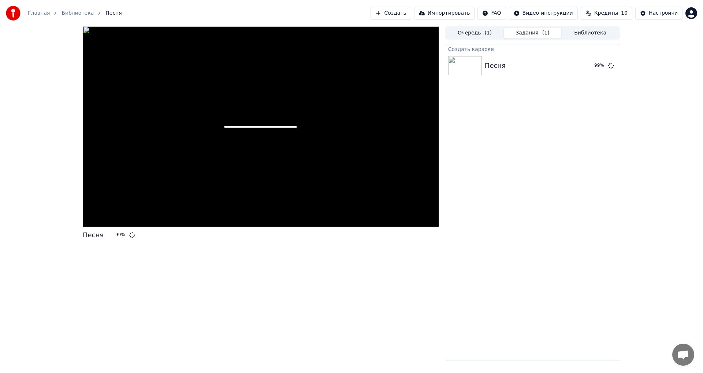
click at [528, 94] on div "Создать караоке Песня 99 %" at bounding box center [532, 202] width 175 height 317
click at [168, 263] on div "Песня 99 %" at bounding box center [261, 193] width 356 height 334
click at [491, 64] on div "Песня" at bounding box center [495, 65] width 21 height 10
click at [464, 58] on img at bounding box center [465, 65] width 34 height 19
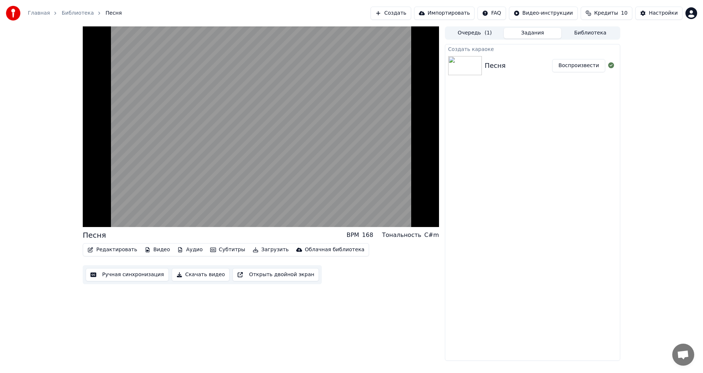
click at [634, 132] on div "Песня BPM 168 Тональность C#m Редактировать Видео Аудио Субтитры Загрузить Обла…" at bounding box center [351, 193] width 703 height 334
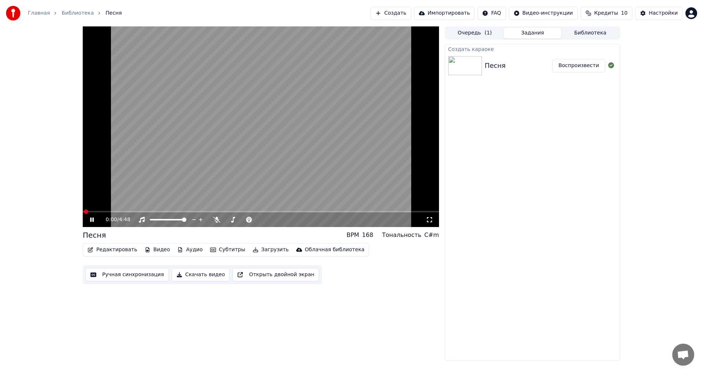
click at [252, 128] on video at bounding box center [261, 126] width 356 height 200
click at [378, 285] on div "0:00 / 4:48 Песня BPM 168 Тональность C#m Редактировать Видео Аудио Субтитры За…" at bounding box center [261, 193] width 356 height 334
drag, startPoint x: 515, startPoint y: 253, endPoint x: 509, endPoint y: 248, distance: 8.6
click at [515, 253] on div "Создать караоке Песня Воспроизвести" at bounding box center [532, 202] width 175 height 317
click at [94, 219] on icon at bounding box center [92, 219] width 4 height 5
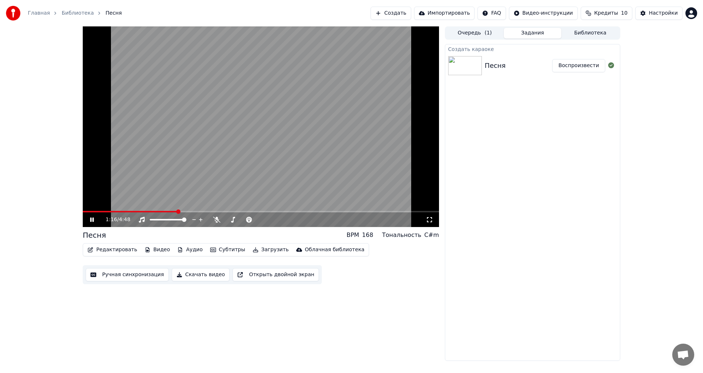
click at [103, 212] on div "1:16 / 4:48" at bounding box center [261, 126] width 356 height 200
click at [101, 211] on span at bounding box center [92, 211] width 19 height 1
click at [95, 222] on icon at bounding box center [97, 220] width 17 height 6
click at [86, 211] on span at bounding box center [85, 211] width 5 height 1
click at [83, 210] on span at bounding box center [85, 211] width 4 height 4
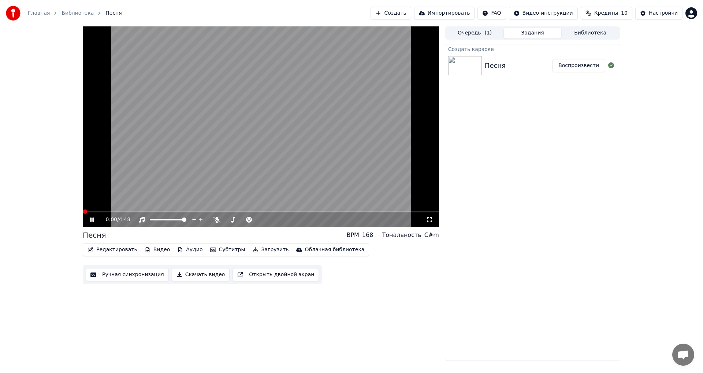
click at [92, 219] on icon at bounding box center [97, 220] width 17 height 6
click at [92, 219] on icon at bounding box center [92, 219] width 4 height 5
click at [289, 165] on video at bounding box center [261, 126] width 356 height 200
click at [258, 247] on button "Загрузить" at bounding box center [271, 249] width 42 height 10
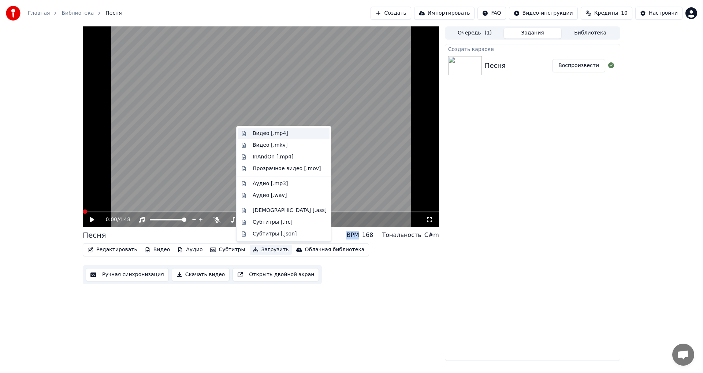
click at [265, 135] on div "Видео [.mp4]" at bounding box center [271, 133] width 36 height 7
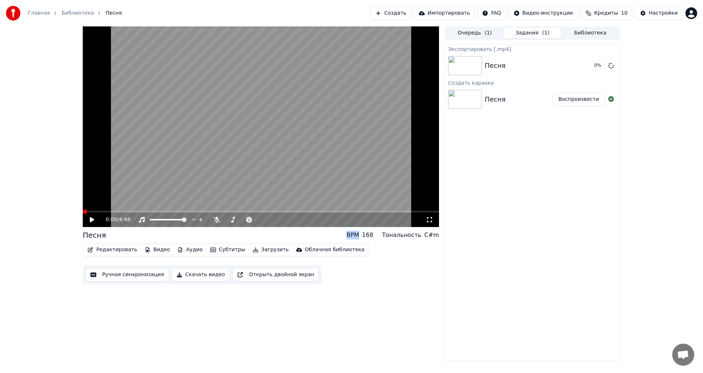
click at [579, 100] on button "Воспроизвести" at bounding box center [578, 99] width 53 height 13
click at [426, 218] on icon at bounding box center [429, 220] width 7 height 6
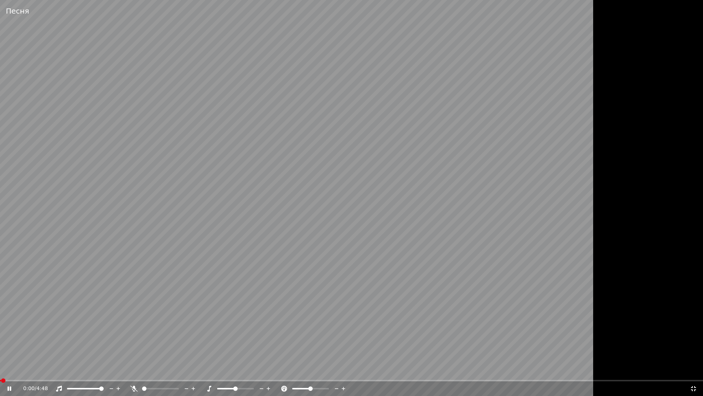
click at [437, 279] on video at bounding box center [351, 198] width 703 height 396
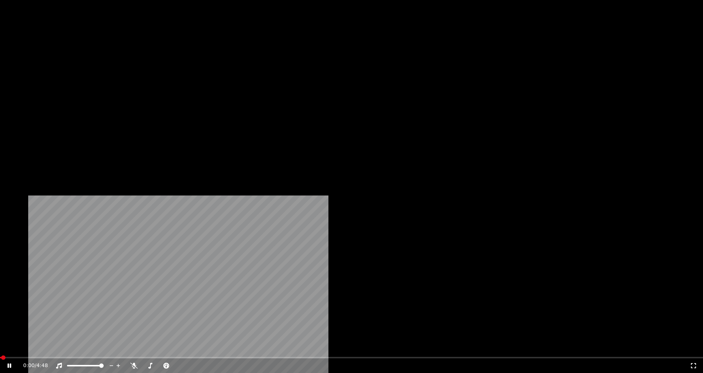
click at [148, 180] on video at bounding box center [351, 198] width 703 height 396
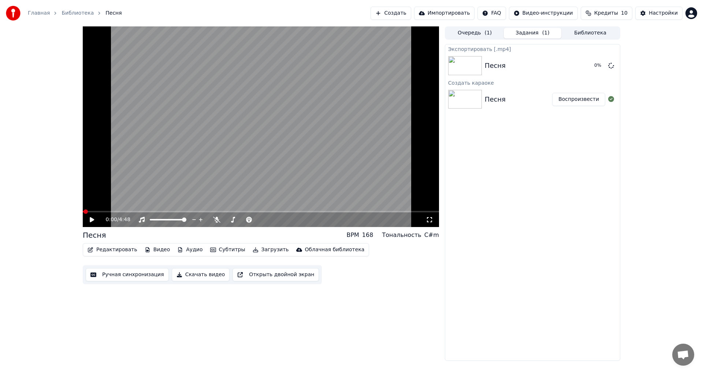
click at [481, 31] on button "Очередь ( 1 )" at bounding box center [475, 33] width 58 height 11
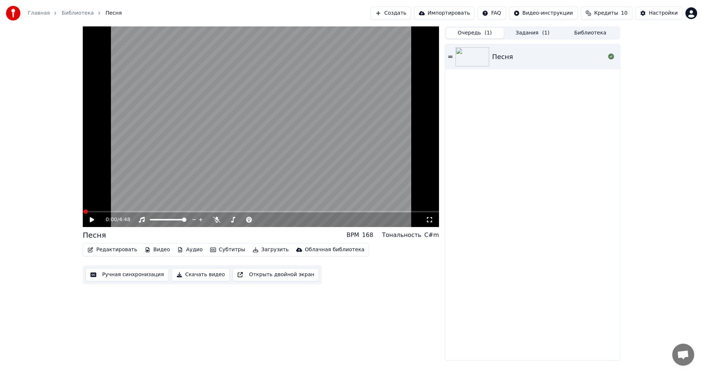
click at [491, 63] on div at bounding box center [474, 56] width 37 height 19
click at [91, 219] on icon at bounding box center [92, 219] width 4 height 4
click at [91, 219] on icon at bounding box center [92, 219] width 4 height 5
click at [399, 267] on div "Редактировать Видео Аудио Субтитры Загрузить Облачная библиотека Ручная синхрон…" at bounding box center [261, 263] width 356 height 41
click at [225, 219] on span at bounding box center [227, 219] width 4 height 4
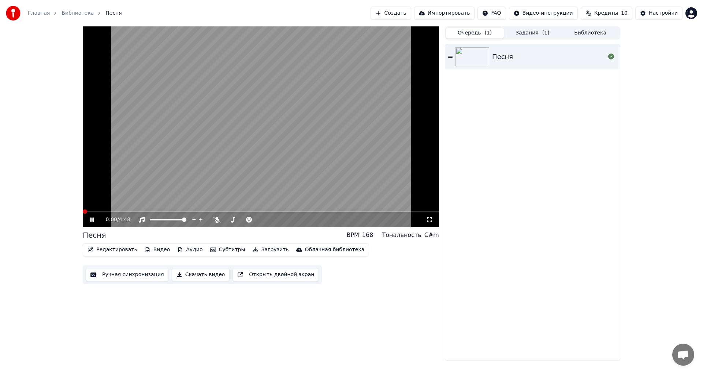
click at [225, 233] on div "Песня BPM 168 Тональность C#m" at bounding box center [261, 235] width 356 height 10
click at [92, 220] on icon at bounding box center [97, 220] width 17 height 6
click at [247, 272] on button "Открыть двойной экран" at bounding box center [276, 274] width 86 height 13
click at [200, 274] on button "Скачать видео" at bounding box center [201, 274] width 58 height 13
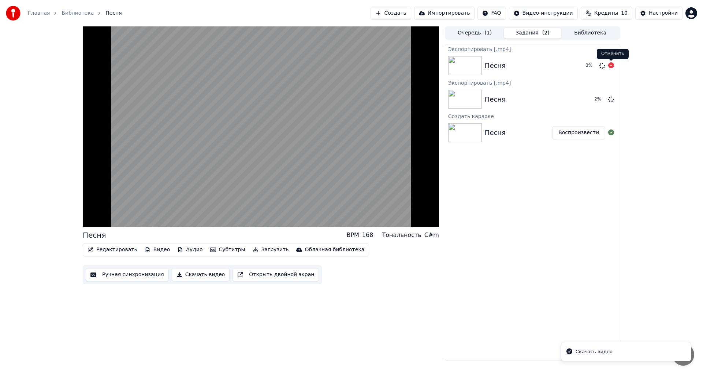
click at [610, 65] on icon at bounding box center [612, 65] width 6 height 6
click at [611, 66] on icon at bounding box center [612, 65] width 6 height 6
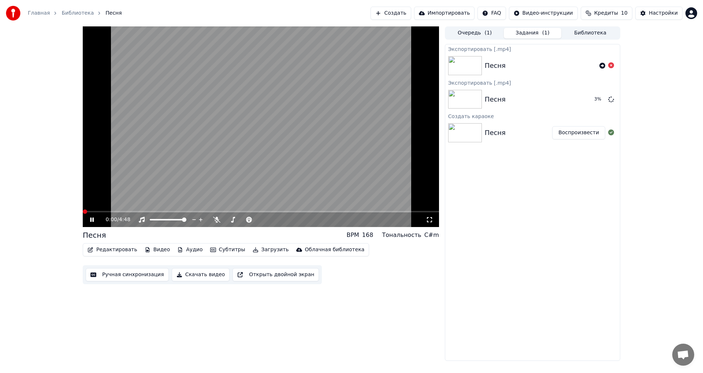
click at [97, 209] on video at bounding box center [261, 126] width 356 height 200
click at [97, 212] on span at bounding box center [261, 211] width 356 height 1
click at [96, 219] on icon at bounding box center [97, 220] width 17 height 6
click at [108, 211] on span at bounding box center [261, 211] width 356 height 1
click at [95, 219] on icon at bounding box center [97, 220] width 17 height 6
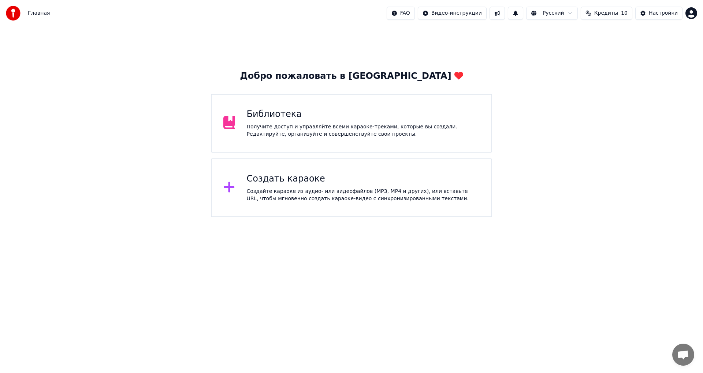
click at [291, 127] on div "Получите доступ и управляйте всеми караоке-треками, которые вы создали. Редакти…" at bounding box center [363, 130] width 233 height 15
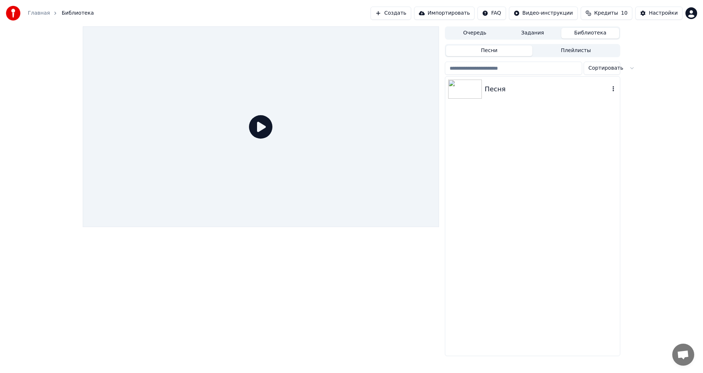
click at [475, 92] on img at bounding box center [465, 89] width 34 height 19
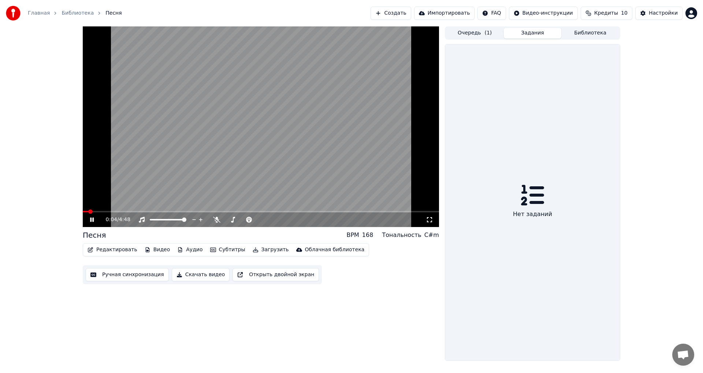
click at [531, 36] on button "Задания" at bounding box center [533, 33] width 58 height 11
click at [578, 34] on button "Библиотека" at bounding box center [591, 33] width 58 height 11
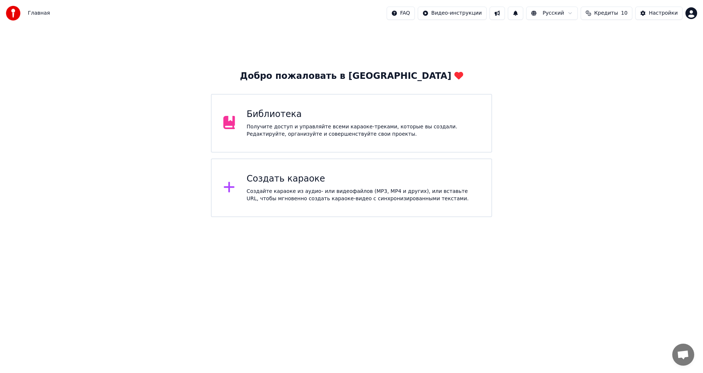
click at [367, 135] on div "Получите доступ и управляйте всеми караоке-треками, которые вы создали. Редакти…" at bounding box center [363, 130] width 233 height 15
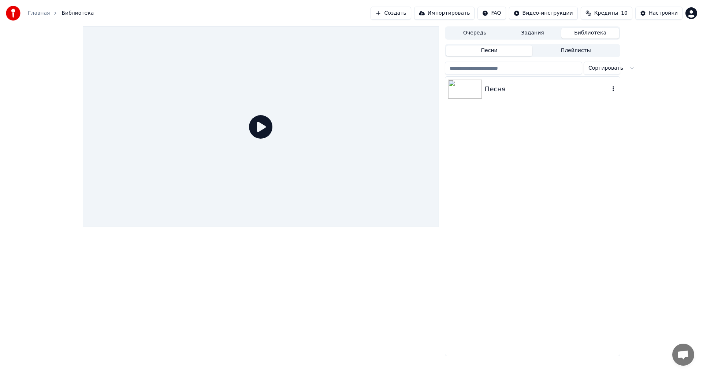
click at [491, 94] on div "Песня" at bounding box center [547, 89] width 125 height 10
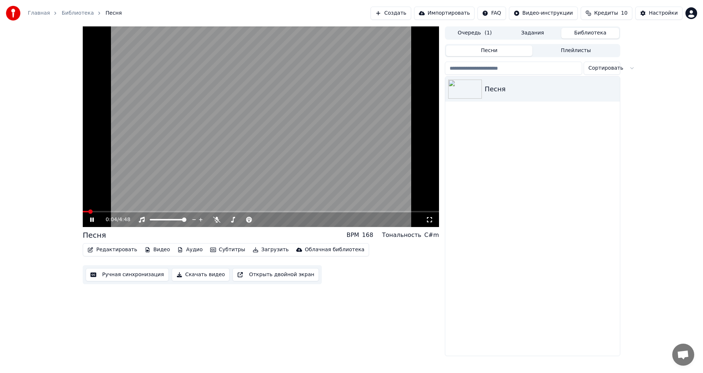
click at [486, 32] on span "( 1 )" at bounding box center [488, 32] width 7 height 7
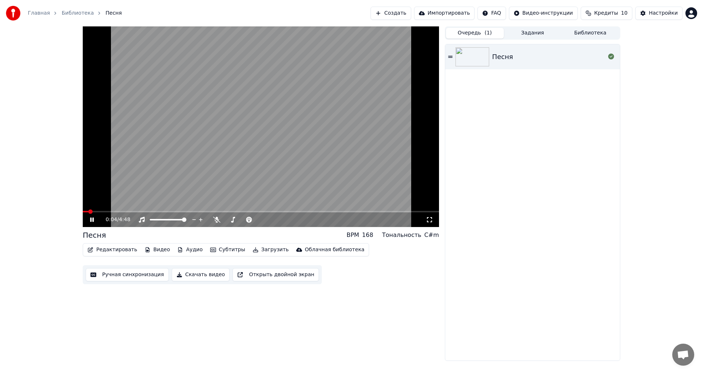
click at [531, 37] on button "Задания" at bounding box center [533, 33] width 58 height 11
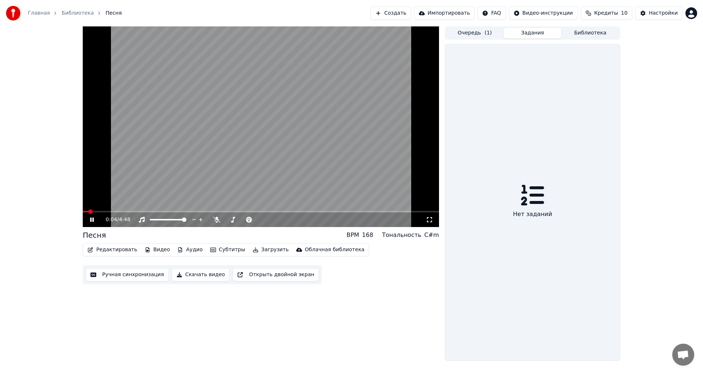
click at [588, 32] on button "Библиотека" at bounding box center [591, 33] width 58 height 11
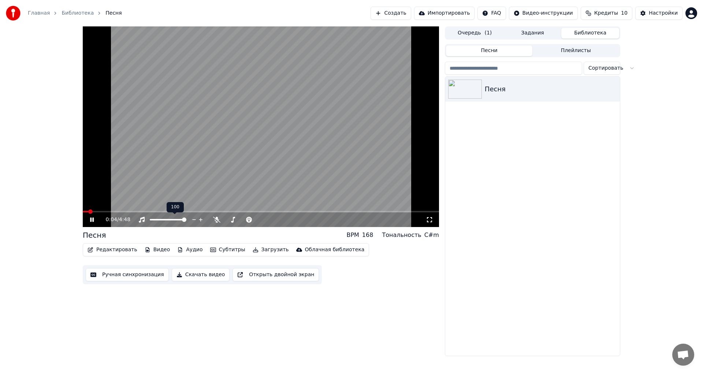
click at [152, 152] on video at bounding box center [261, 126] width 356 height 200
click at [126, 278] on button "Ручная синхронизация" at bounding box center [127, 274] width 83 height 13
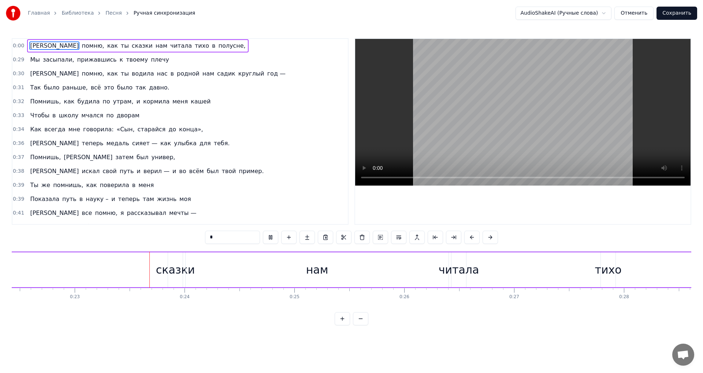
scroll to position [0, 2491]
click at [81, 45] on span "помню," at bounding box center [93, 45] width 24 height 8
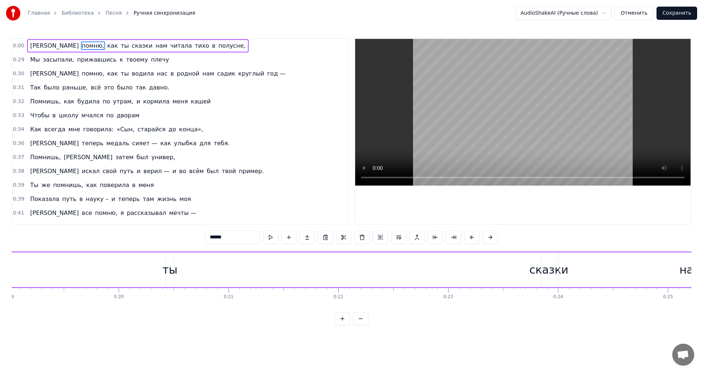
click at [32, 45] on span "[PERSON_NAME]" at bounding box center [54, 45] width 50 height 9
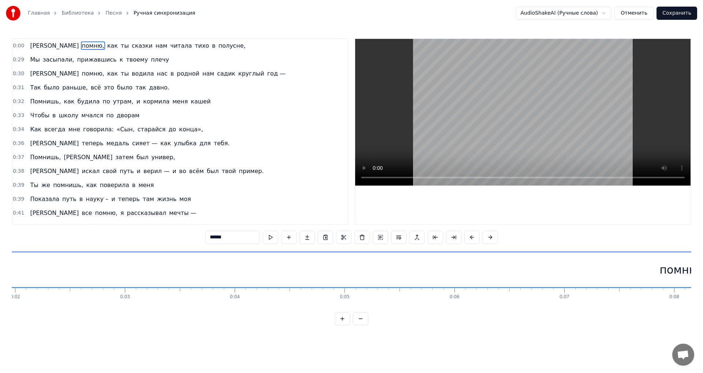
scroll to position [0, 0]
click at [30, 46] on span "[PERSON_NAME]" at bounding box center [54, 45] width 50 height 8
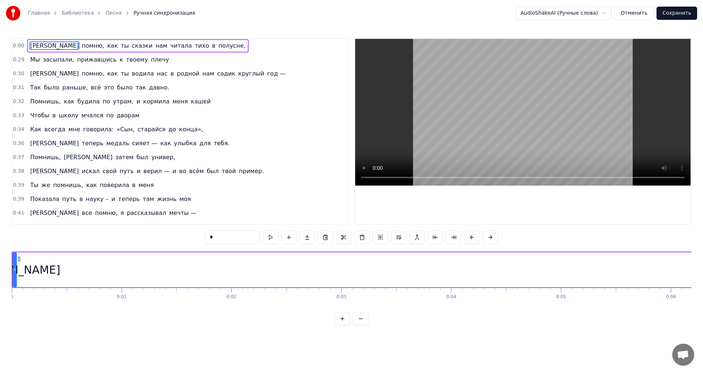
click at [218, 47] on span "полусне," at bounding box center [232, 45] width 29 height 8
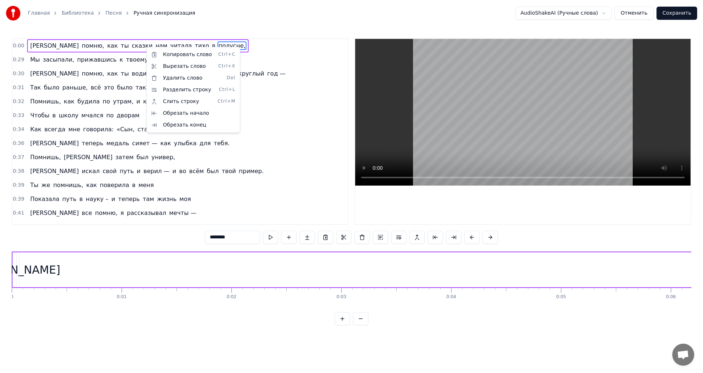
click at [29, 45] on html "Главная Библиотека Песня Ручная синхронизация AudioShakeAI (Ручные слова) Отмен…" at bounding box center [351, 168] width 703 height 337
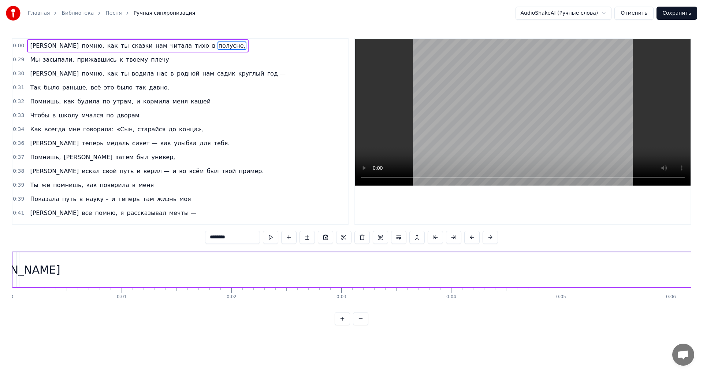
click at [29, 45] on span "[PERSON_NAME]" at bounding box center [54, 45] width 50 height 8
type input "*"
drag, startPoint x: 30, startPoint y: 45, endPoint x: 154, endPoint y: 49, distance: 124.3
click at [154, 49] on div "Я помню, как ты сказки нам читала тихо в полусне," at bounding box center [137, 45] width 221 height 13
click at [218, 47] on span "полусне," at bounding box center [232, 45] width 29 height 8
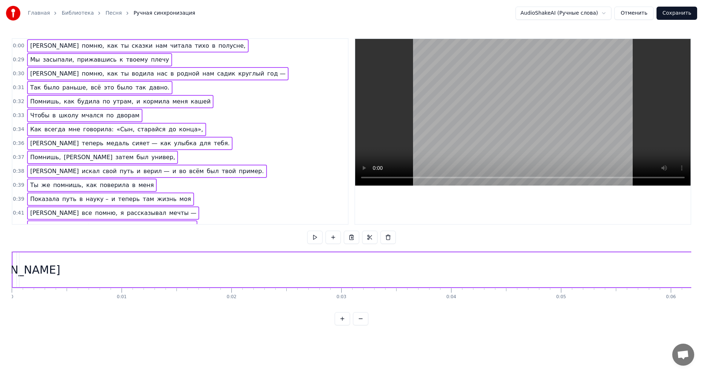
click at [218, 47] on span "полусне," at bounding box center [232, 45] width 29 height 8
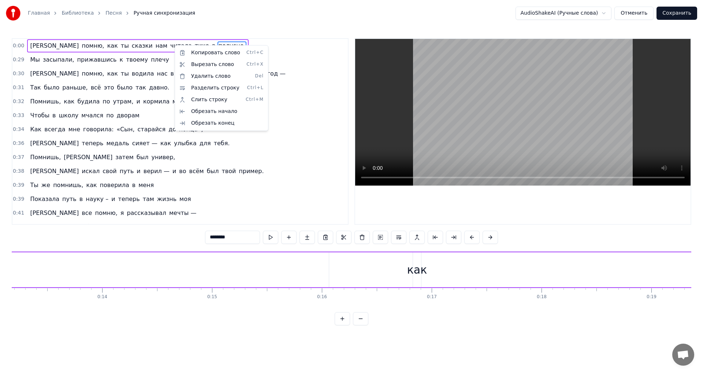
click at [198, 43] on html "Главная Библиотека Песня Ручная синхронизация AudioShakeAI (Ручные слова) Отмен…" at bounding box center [351, 168] width 703 height 337
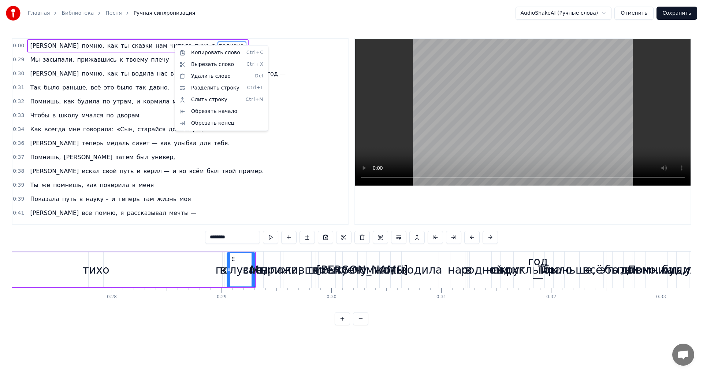
scroll to position [0, 3155]
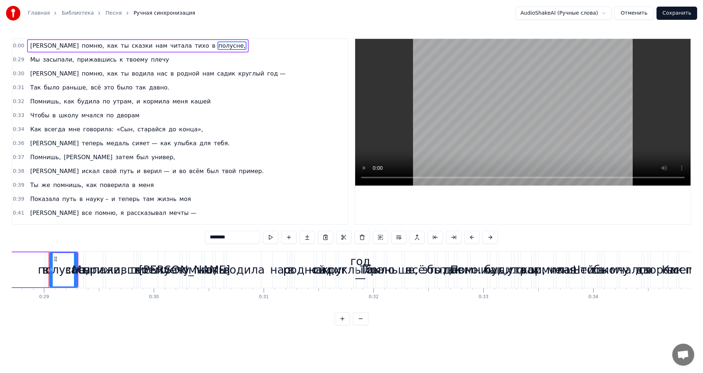
click at [188, 50] on div "0:00 Я помню, как ты сказки нам читала тихо в полусне," at bounding box center [180, 46] width 336 height 14
click at [187, 67] on div "Я помню, как ты водила нас в родной нам садик круглый год —" at bounding box center [158, 73] width 262 height 13
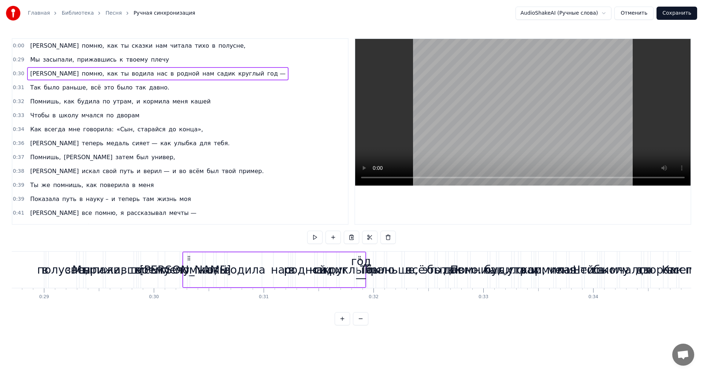
click at [170, 45] on span "читала" at bounding box center [181, 45] width 23 height 8
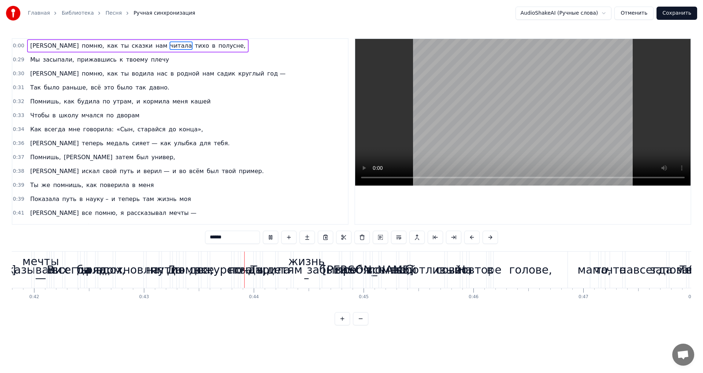
scroll to position [0, 4724]
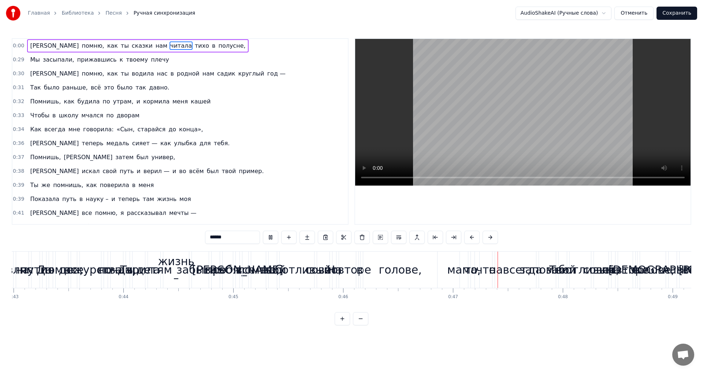
click at [641, 12] on button "Отменить" at bounding box center [634, 13] width 39 height 13
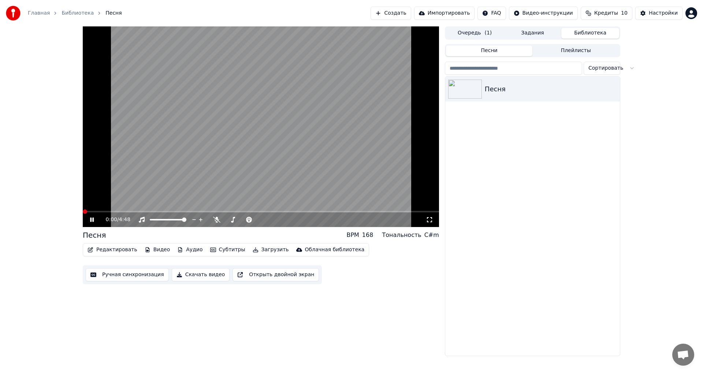
click at [131, 211] on span at bounding box center [261, 211] width 356 height 1
click at [151, 211] on span at bounding box center [261, 211] width 356 height 1
click at [164, 211] on span at bounding box center [261, 211] width 356 height 1
click at [192, 162] on video at bounding box center [261, 126] width 356 height 200
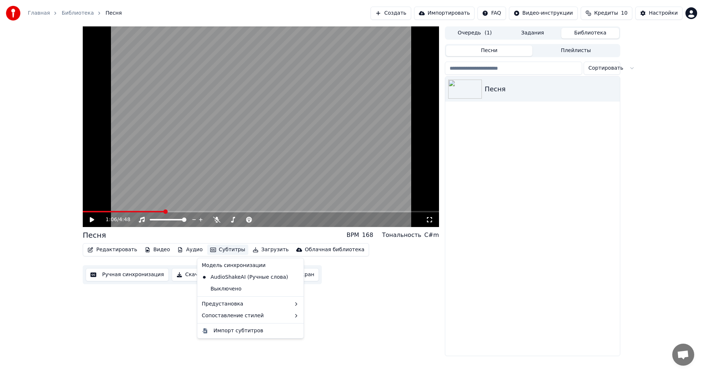
click at [222, 250] on button "Субтитры" at bounding box center [227, 249] width 41 height 10
click at [337, 297] on div "1:06 / 4:48 Песня BPM 168 Тональность C#m Редактировать Видео Аудио Субтитры За…" at bounding box center [261, 190] width 356 height 329
click at [259, 255] on button "Загрузить" at bounding box center [271, 249] width 42 height 10
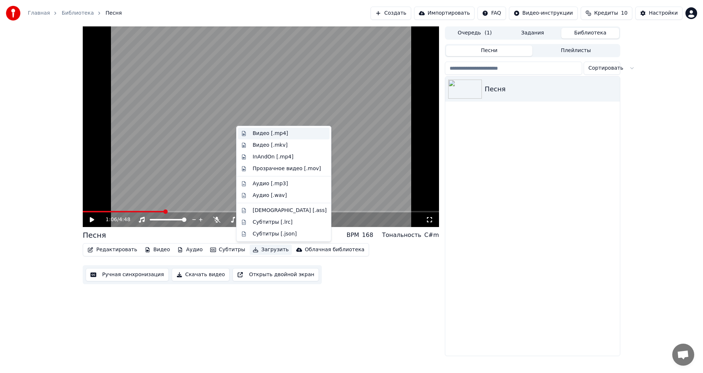
click at [269, 132] on div "Видео [.mp4]" at bounding box center [271, 133] width 36 height 7
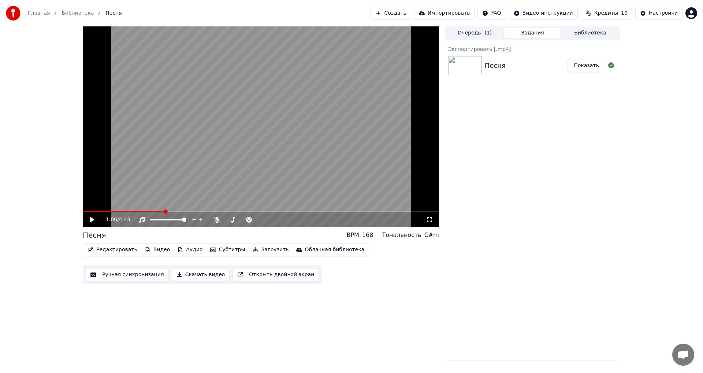
click at [593, 67] on button "Показать" at bounding box center [587, 65] width 38 height 13
